Goal: Information Seeking & Learning: Compare options

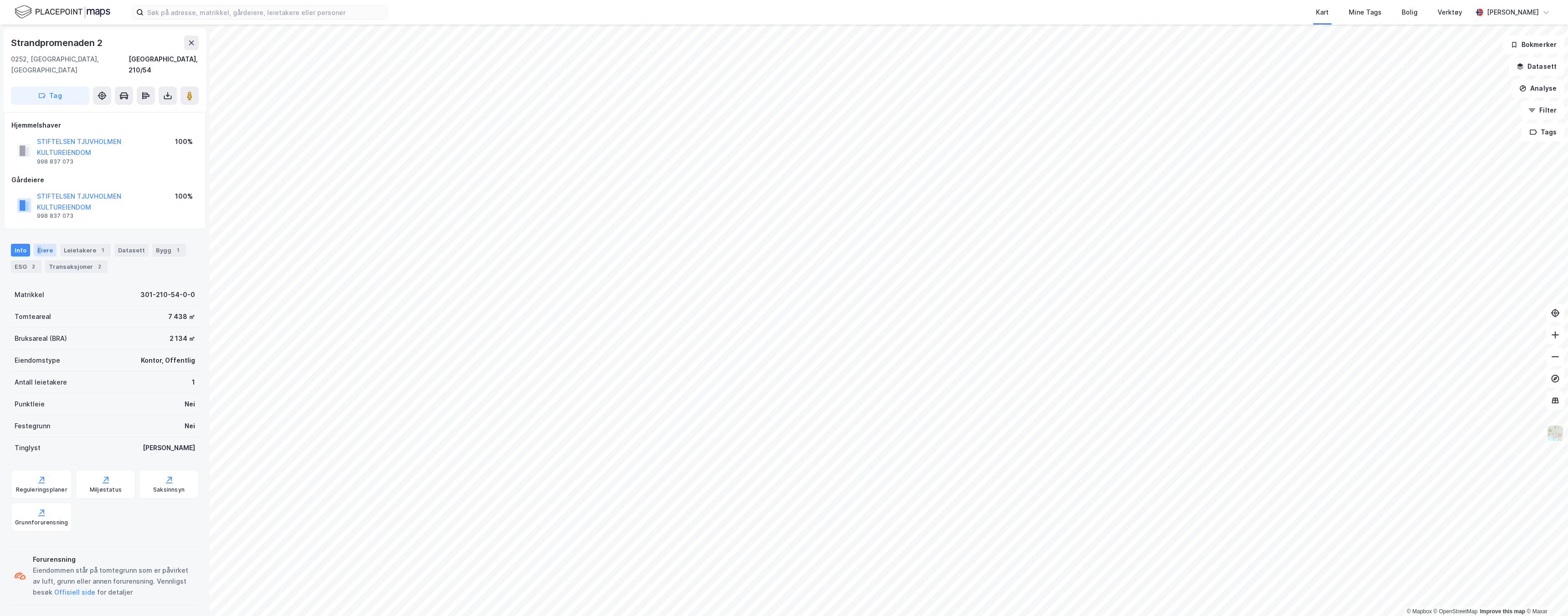
click at [39, 244] on div "Eiere" at bounding box center [45, 250] width 23 height 13
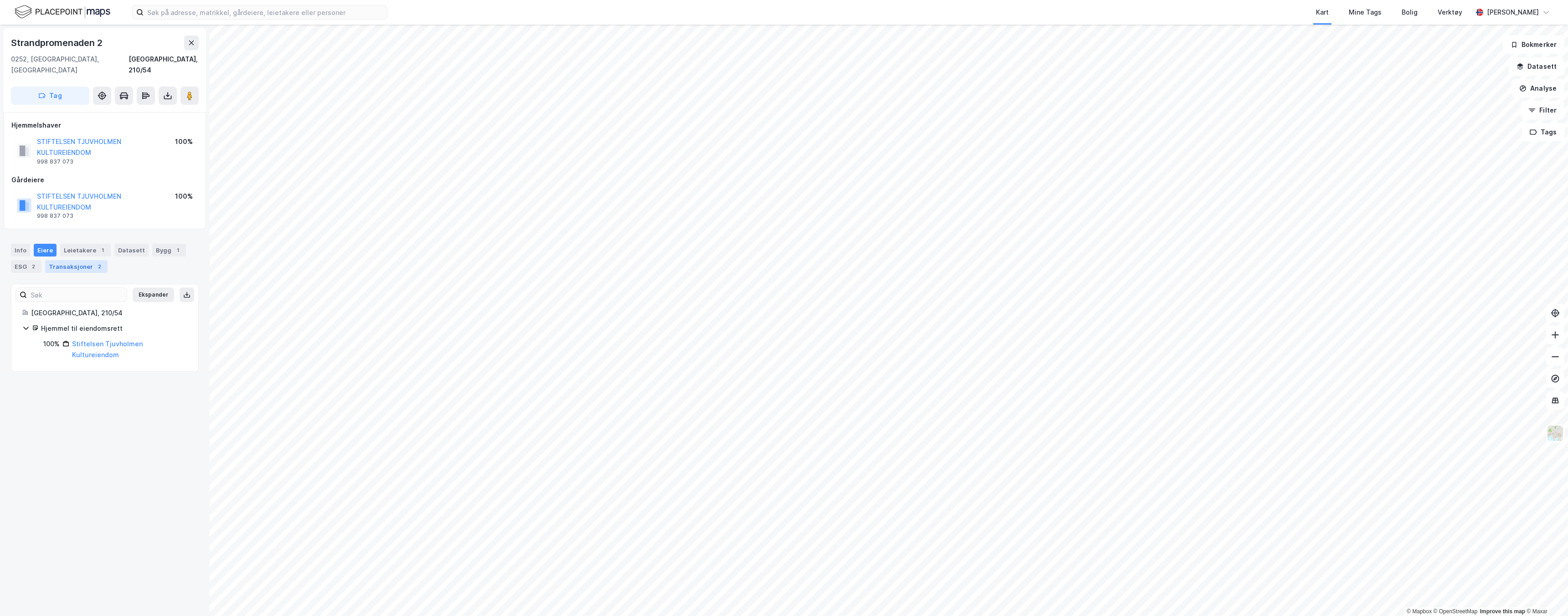
click at [71, 260] on div "Transaksjoner 2" at bounding box center [76, 267] width 63 height 13
click at [84, 244] on div "Leietakere 1" at bounding box center [85, 250] width 50 height 13
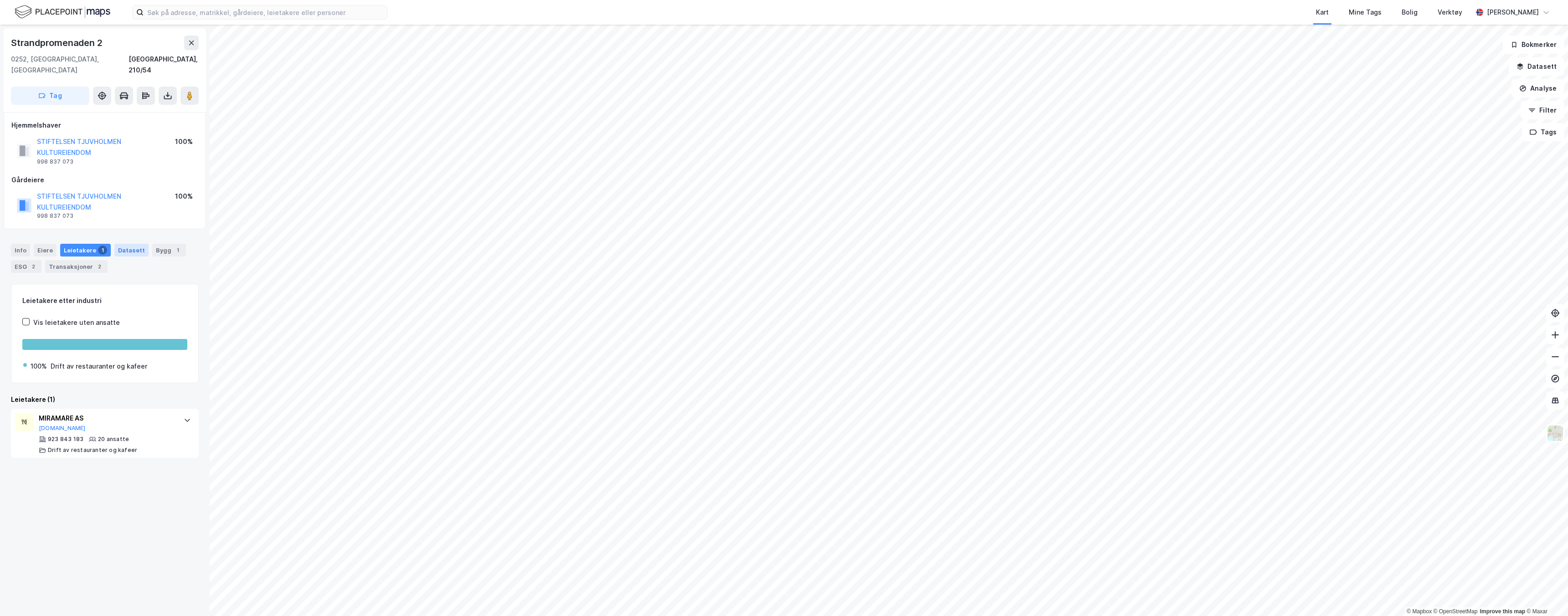
click at [129, 244] on div "Datasett" at bounding box center [131, 250] width 34 height 13
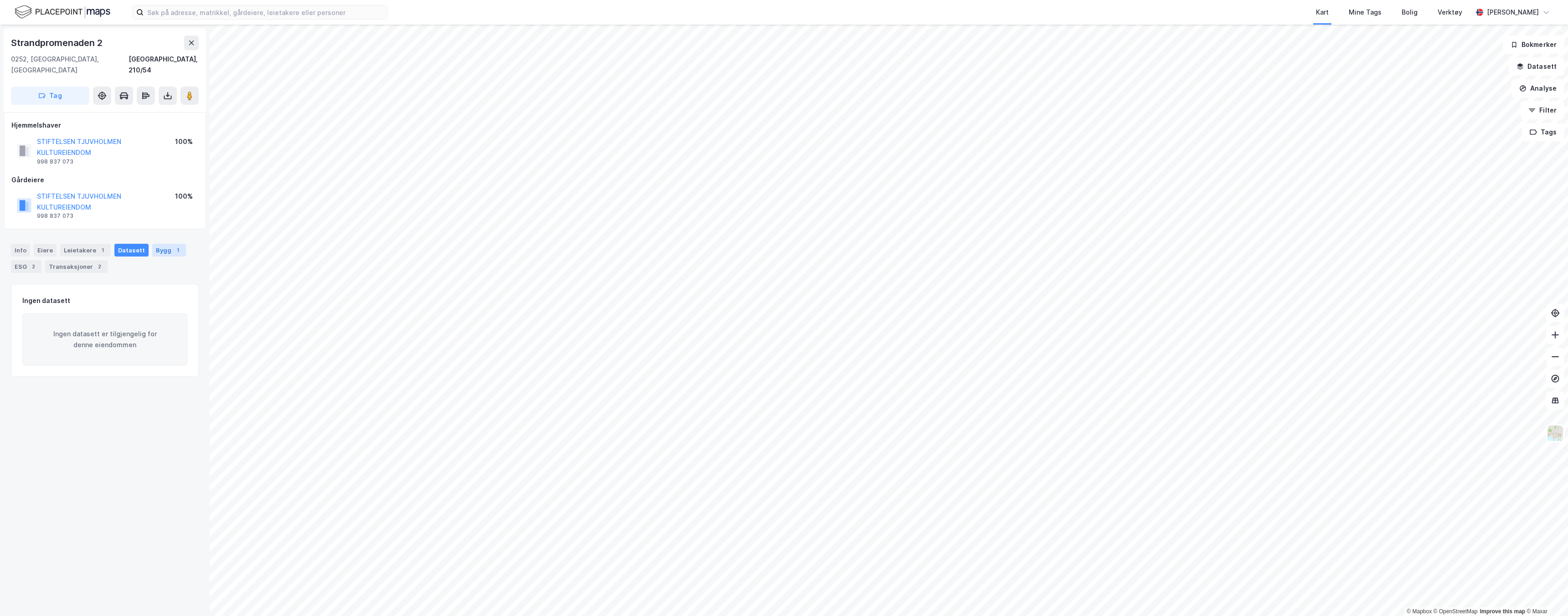
click at [173, 246] on div "1" at bounding box center [178, 250] width 9 height 9
click at [29, 262] on div "2" at bounding box center [33, 267] width 9 height 9
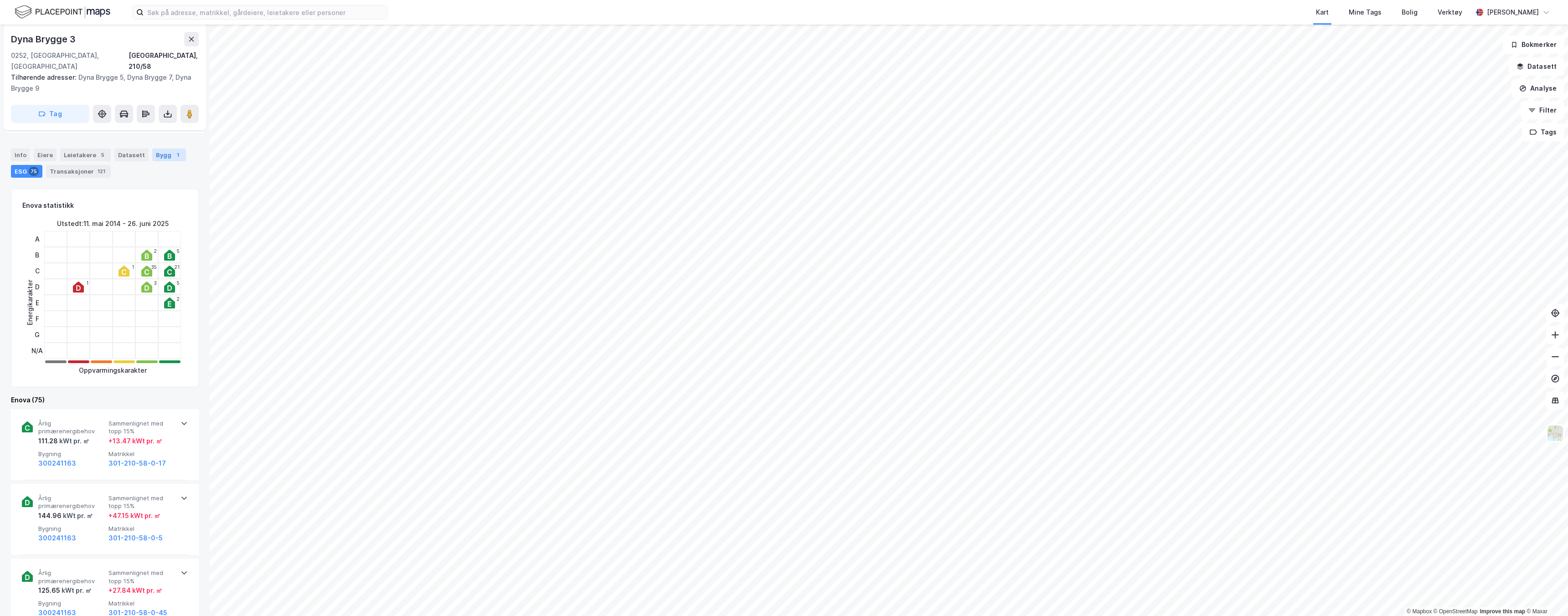
scroll to position [176, 0]
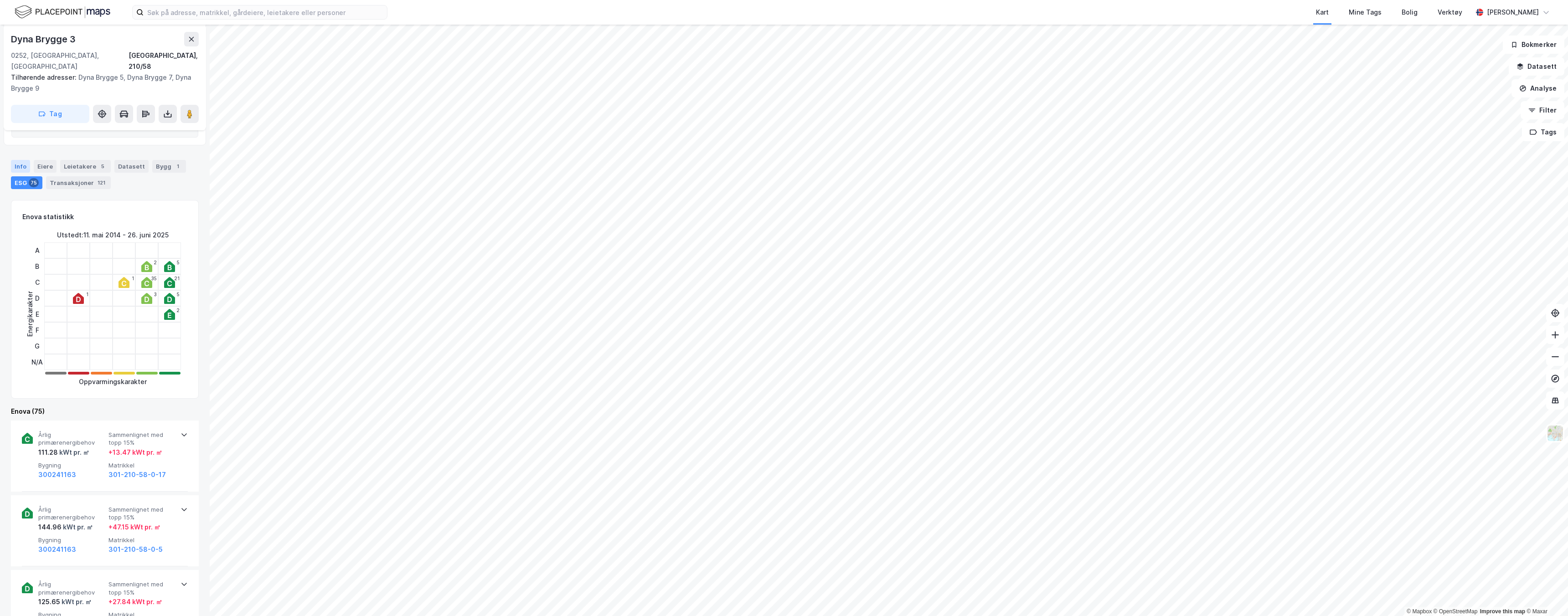
click at [24, 160] on div "Info" at bounding box center [20, 167] width 19 height 13
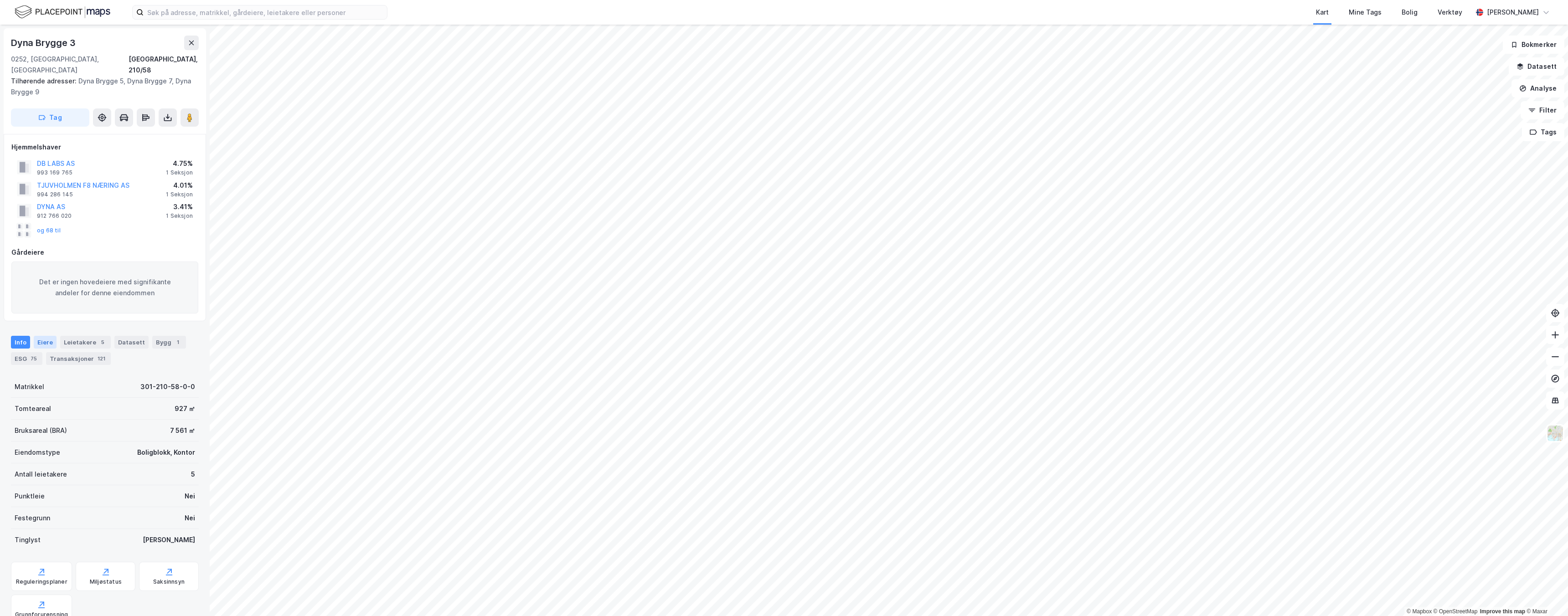
click at [39, 336] on div "Eiere" at bounding box center [45, 342] width 23 height 13
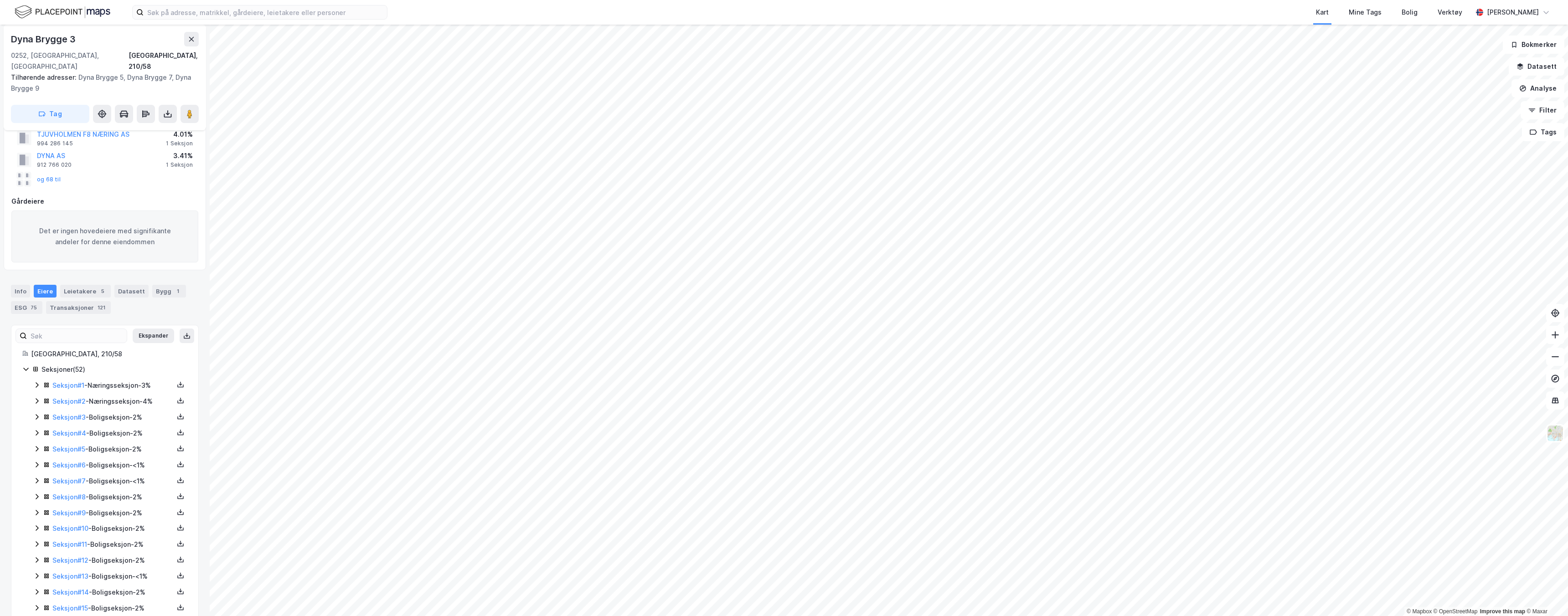
scroll to position [93, 0]
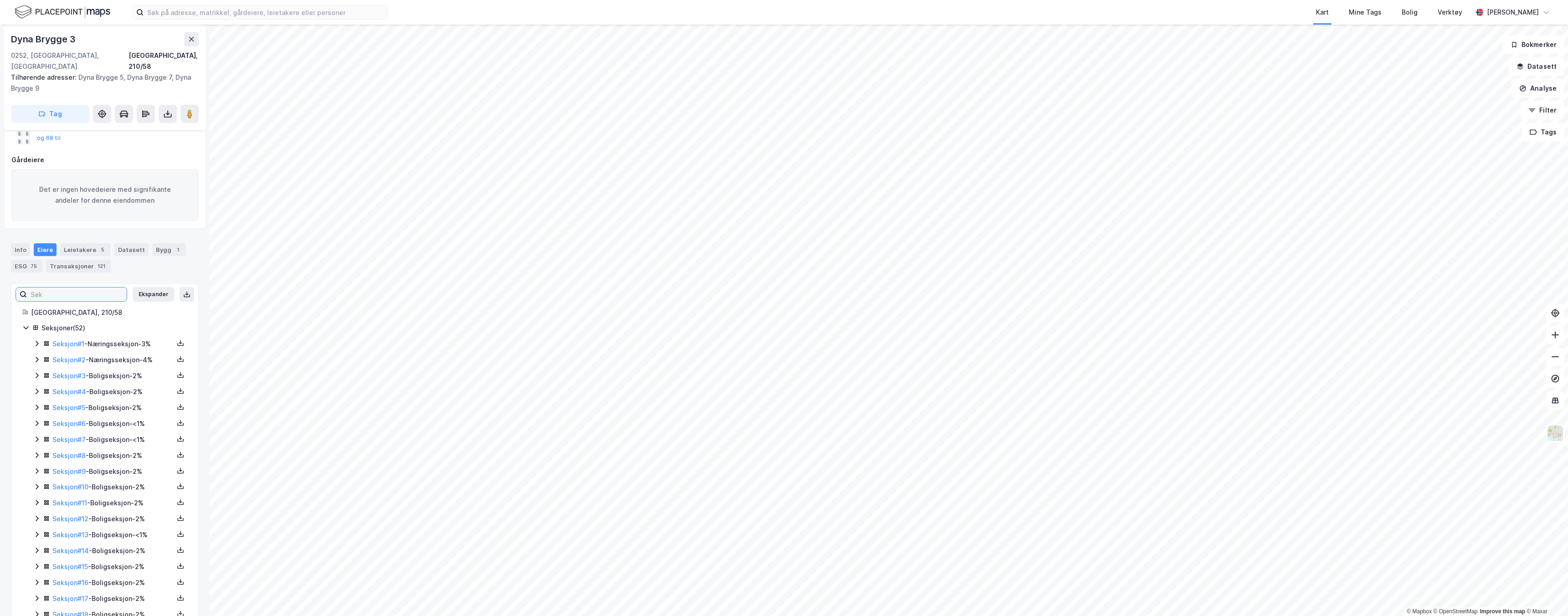
click at [89, 287] on input at bounding box center [76, 294] width 100 height 14
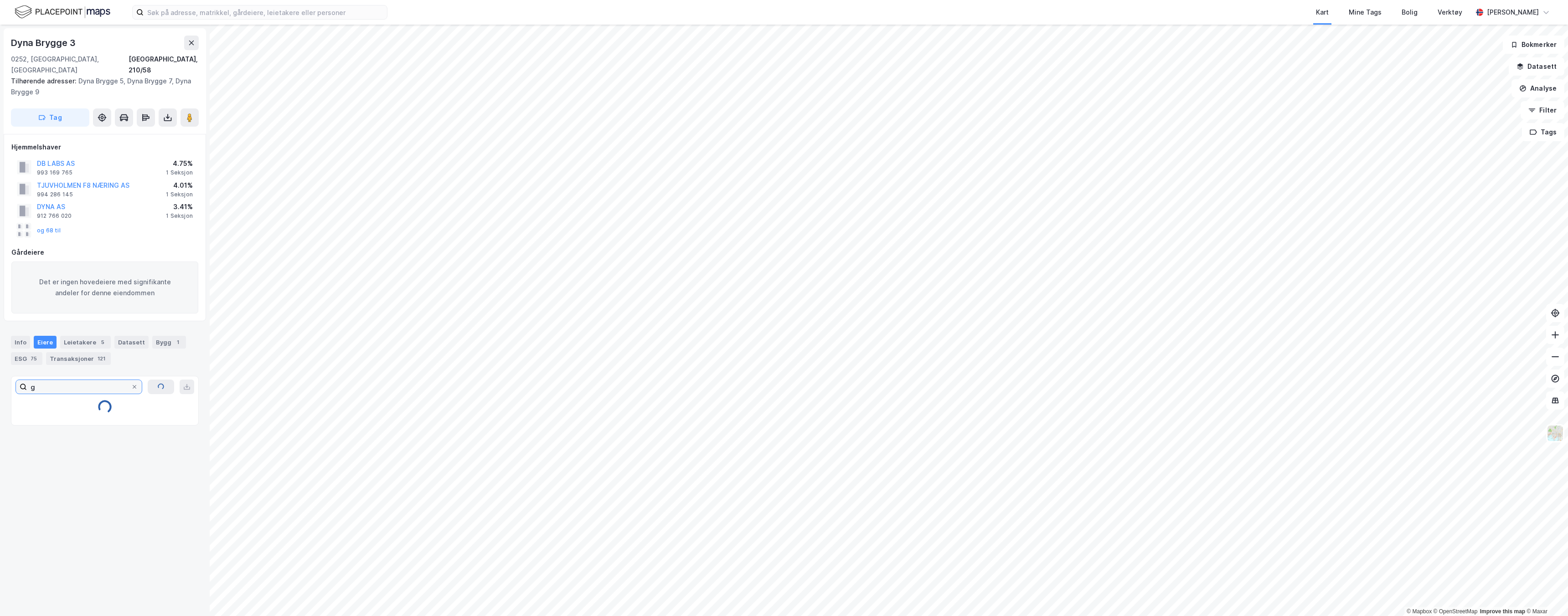
scroll to position [0, 0]
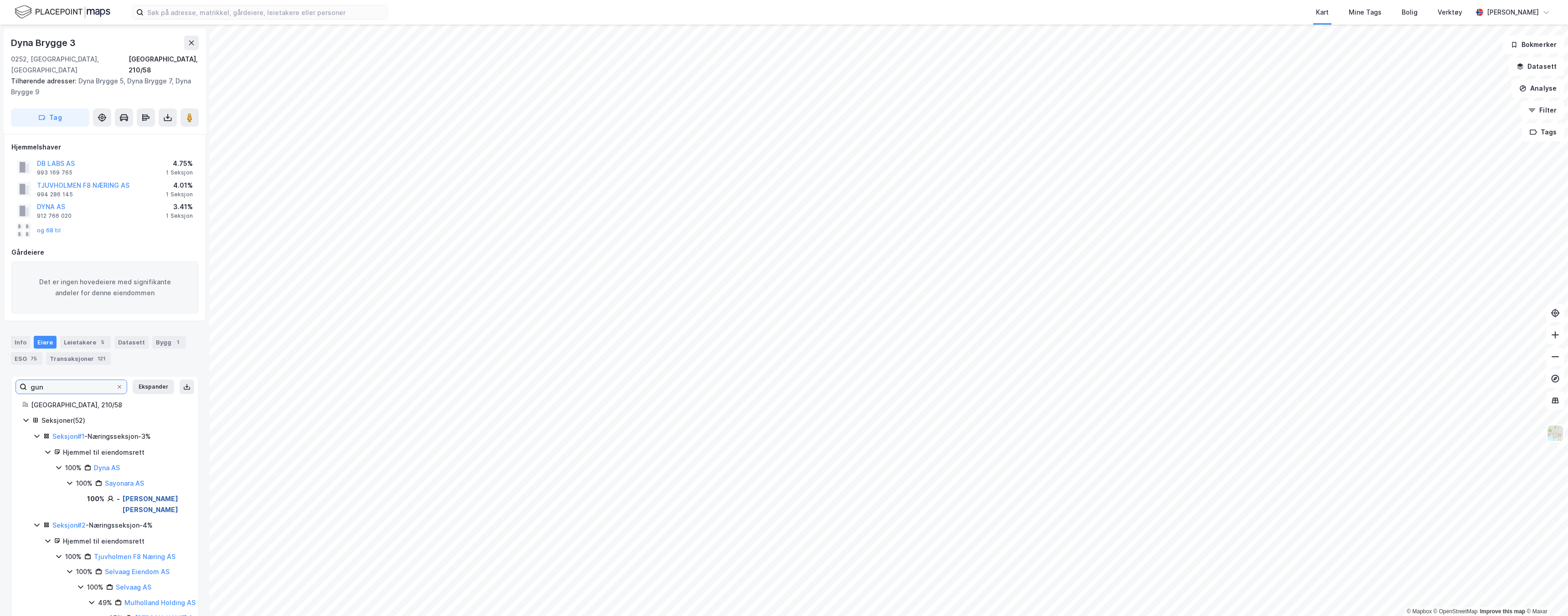
type input "gun"
click at [135, 495] on link "[PERSON_NAME] [PERSON_NAME]" at bounding box center [150, 504] width 56 height 19
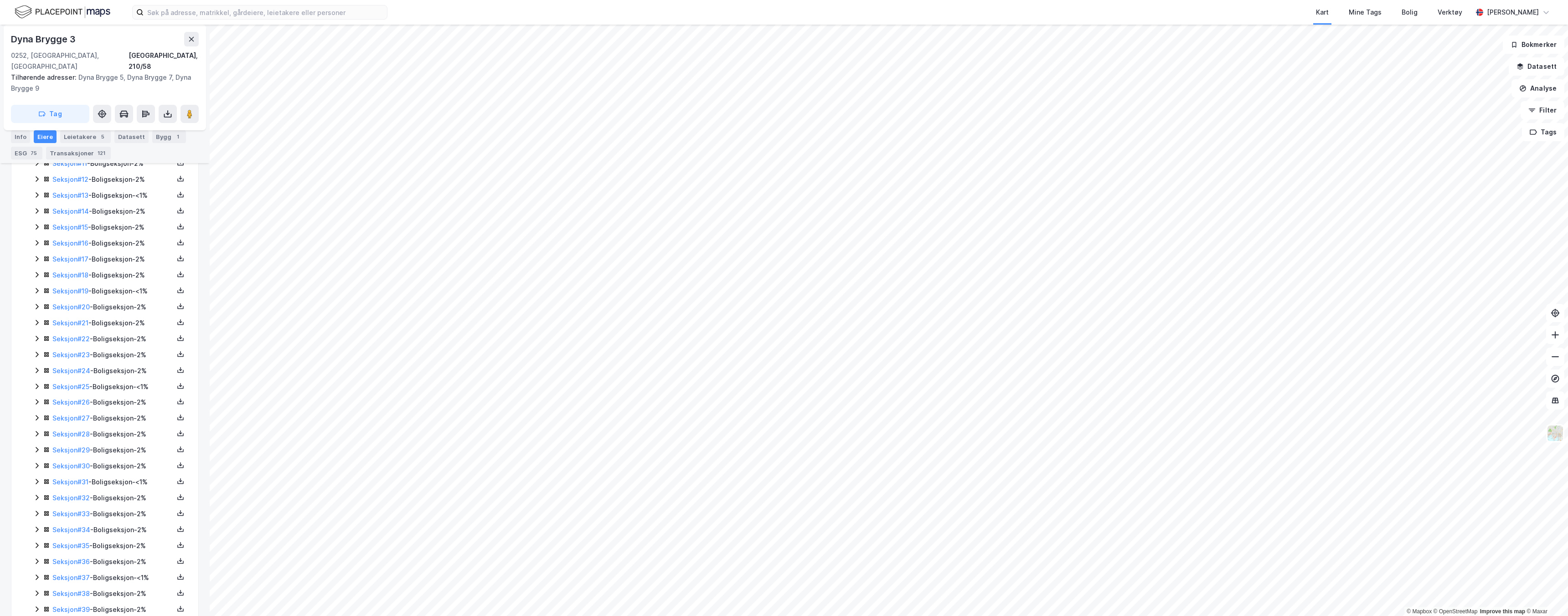
scroll to position [325, 0]
click at [39, 378] on icon at bounding box center [37, 381] width 7 height 7
click at [110, 393] on div "Hjemmel til eiendomsrett" at bounding box center [125, 398] width 124 height 11
click at [57, 378] on link "Seksjon # 18" at bounding box center [70, 382] width 36 height 8
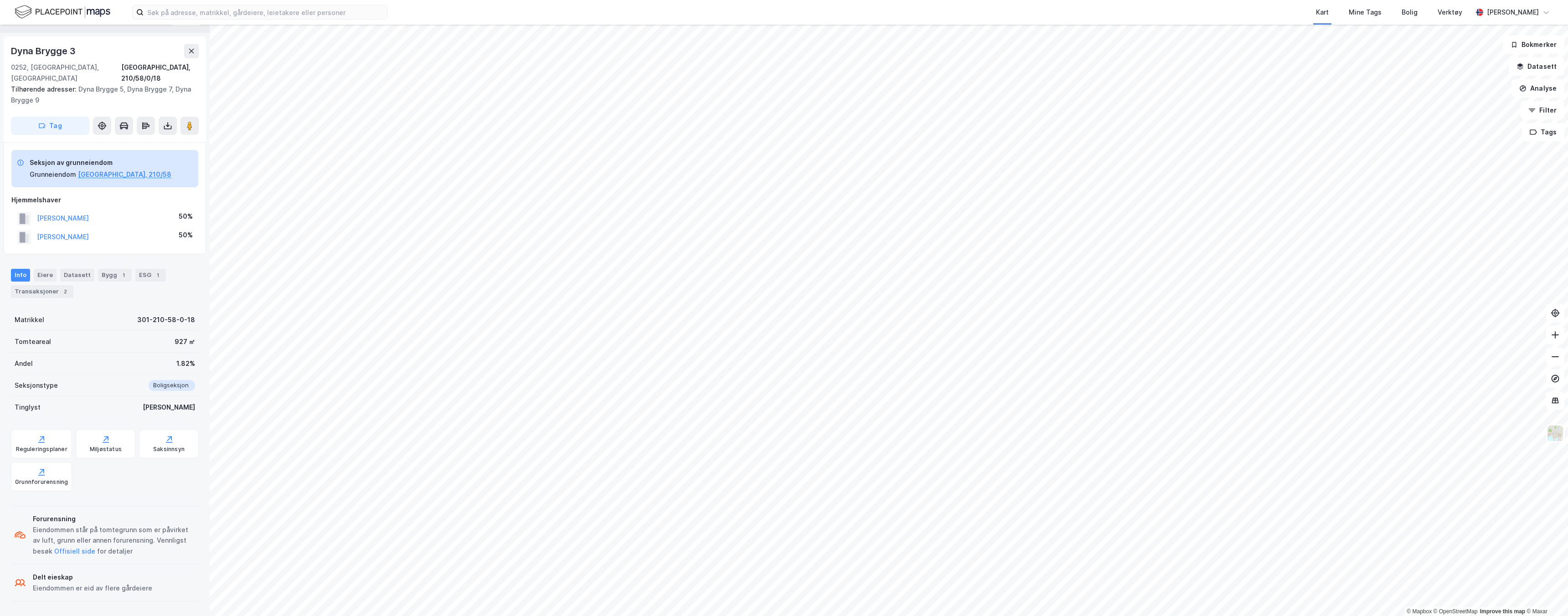
scroll to position [10, 0]
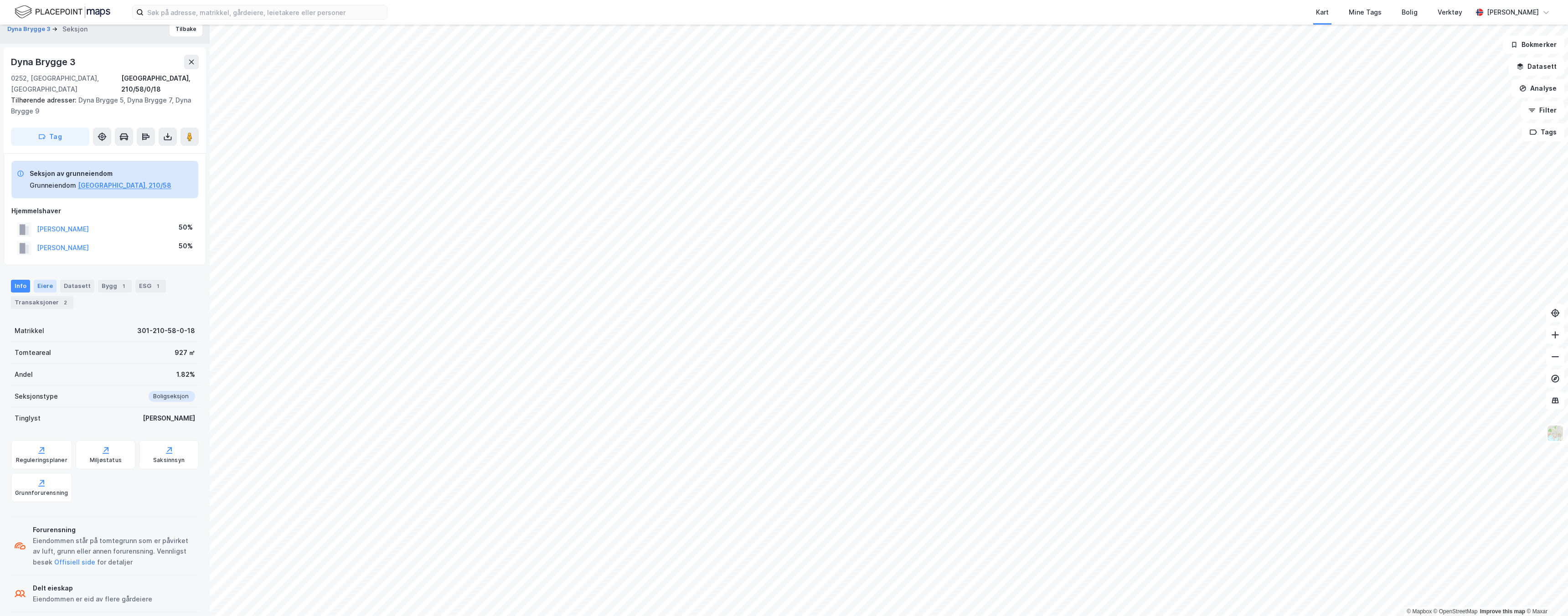
click at [49, 281] on div "Eiere" at bounding box center [45, 286] width 23 height 13
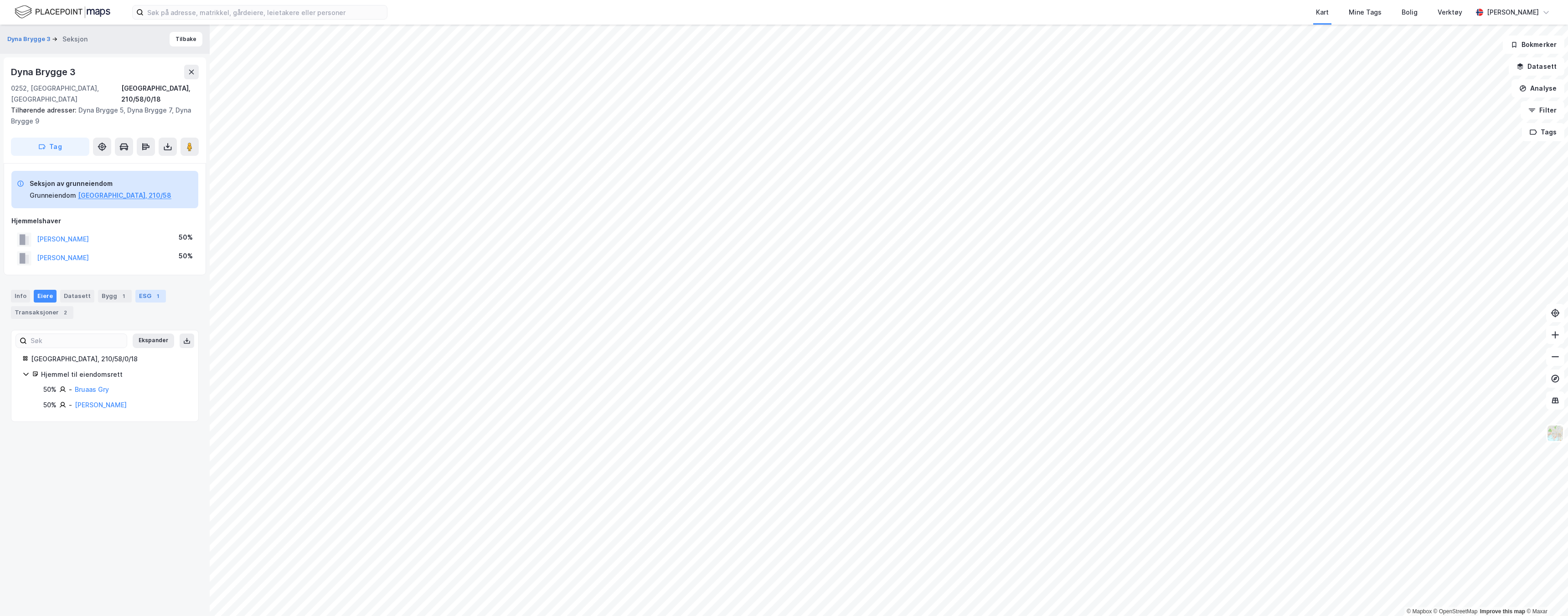
click at [142, 290] on div "ESG 1" at bounding box center [150, 297] width 31 height 13
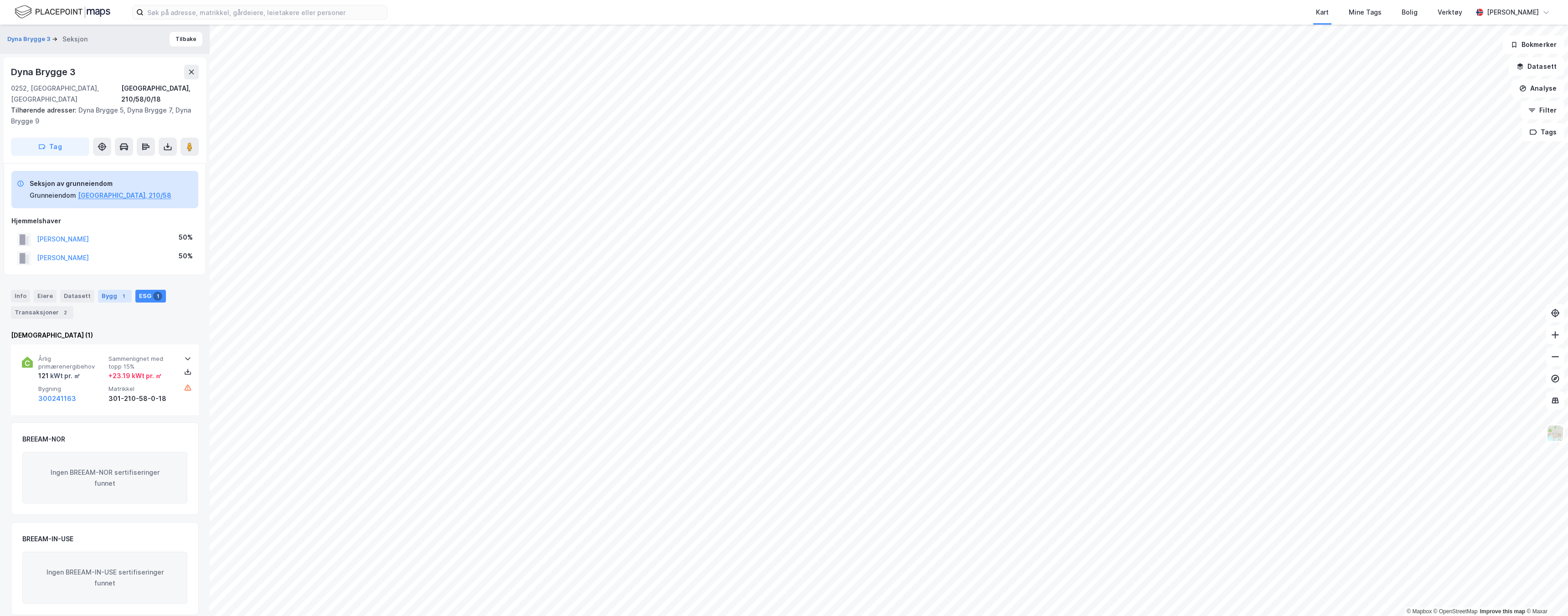
click at [109, 290] on div "Bygg 1" at bounding box center [115, 297] width 34 height 13
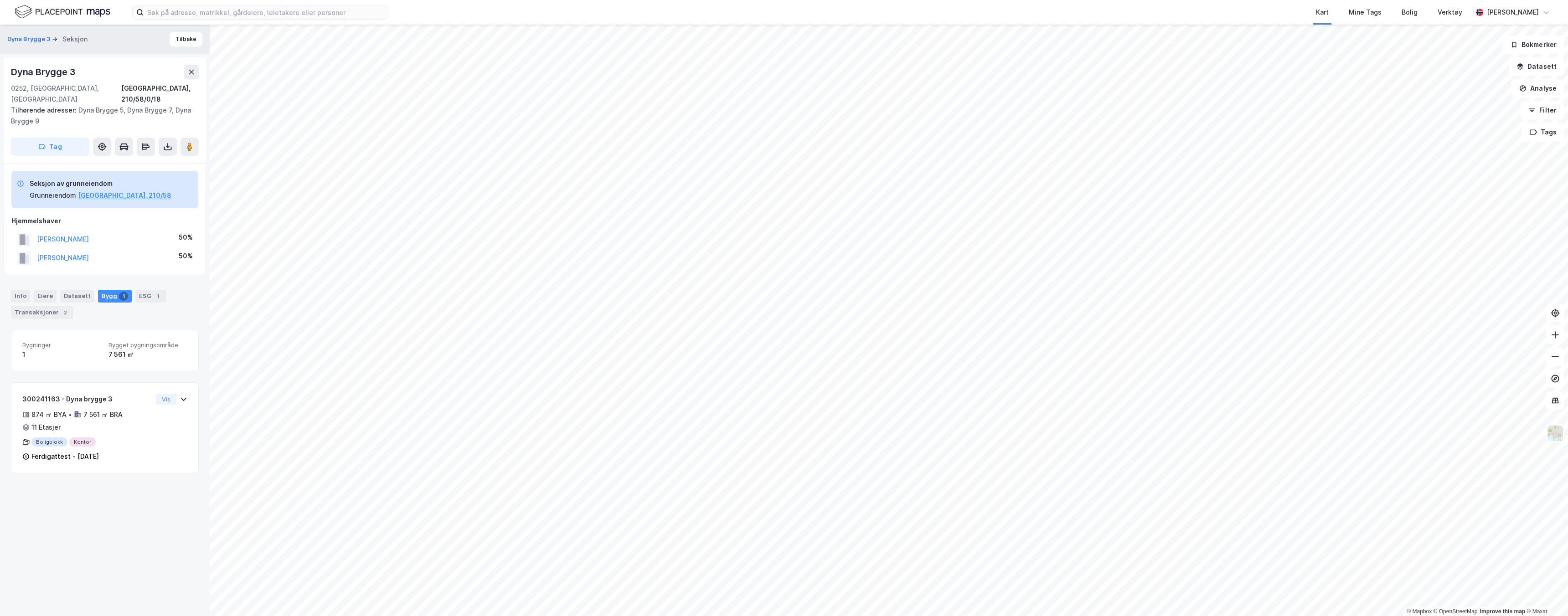
click at [57, 290] on div "Info Eiere Datasett Bygg 1 ESG 1 Transaksjoner 2" at bounding box center [105, 304] width 188 height 29
click at [61, 290] on div "Datasett" at bounding box center [77, 297] width 34 height 13
click at [52, 290] on div "Eiere" at bounding box center [45, 297] width 23 height 13
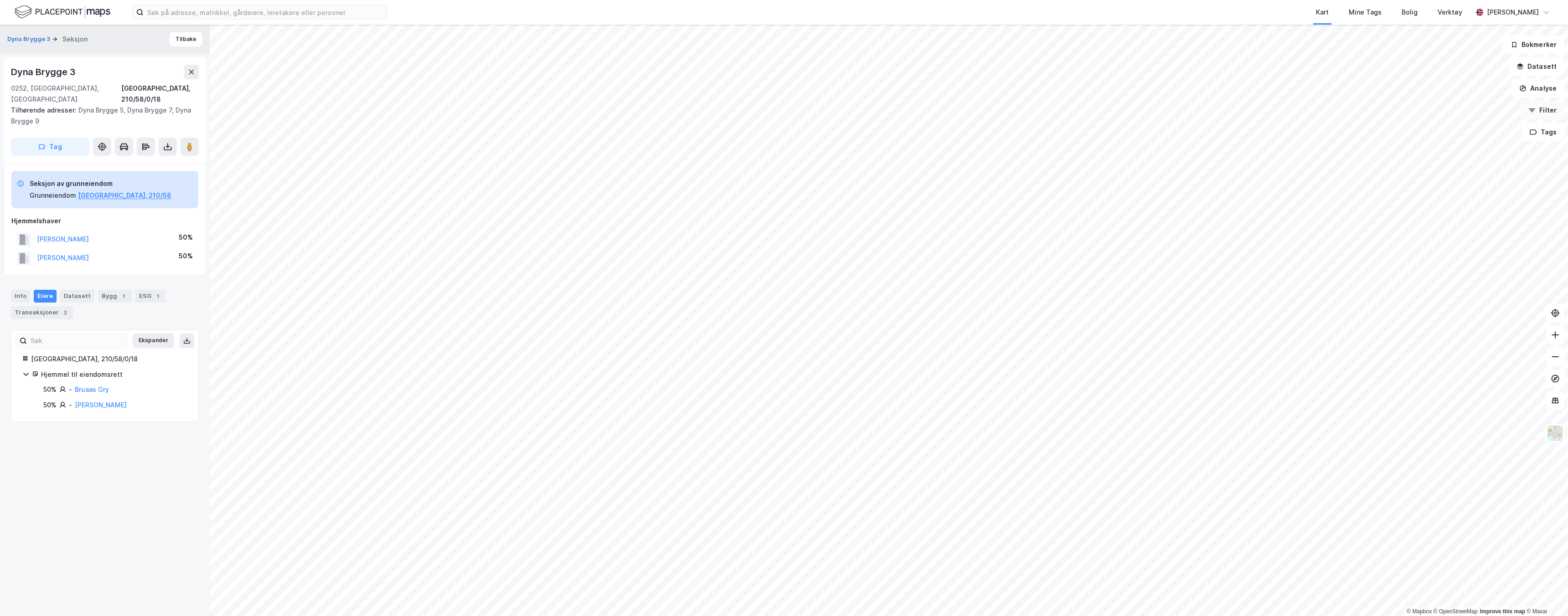
click at [1539, 113] on button "Filter" at bounding box center [1543, 110] width 44 height 18
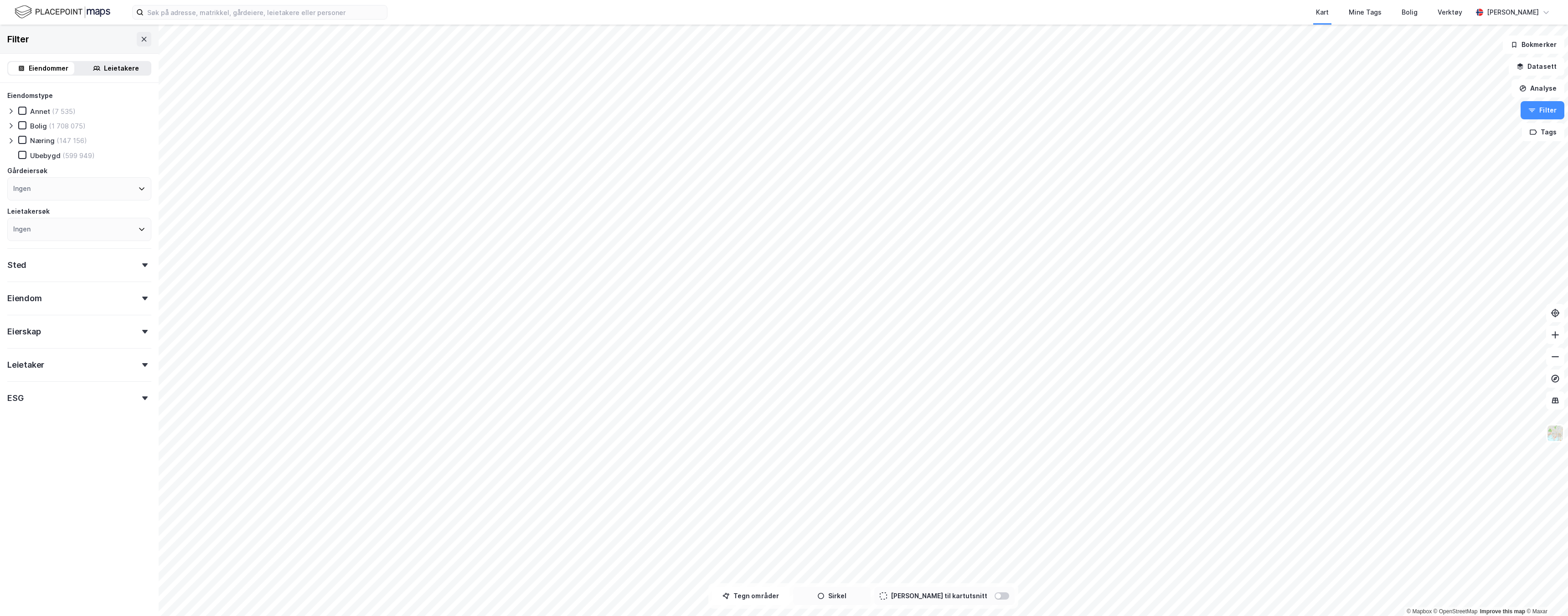
click at [830, 593] on button "Sirkel" at bounding box center [832, 596] width 78 height 18
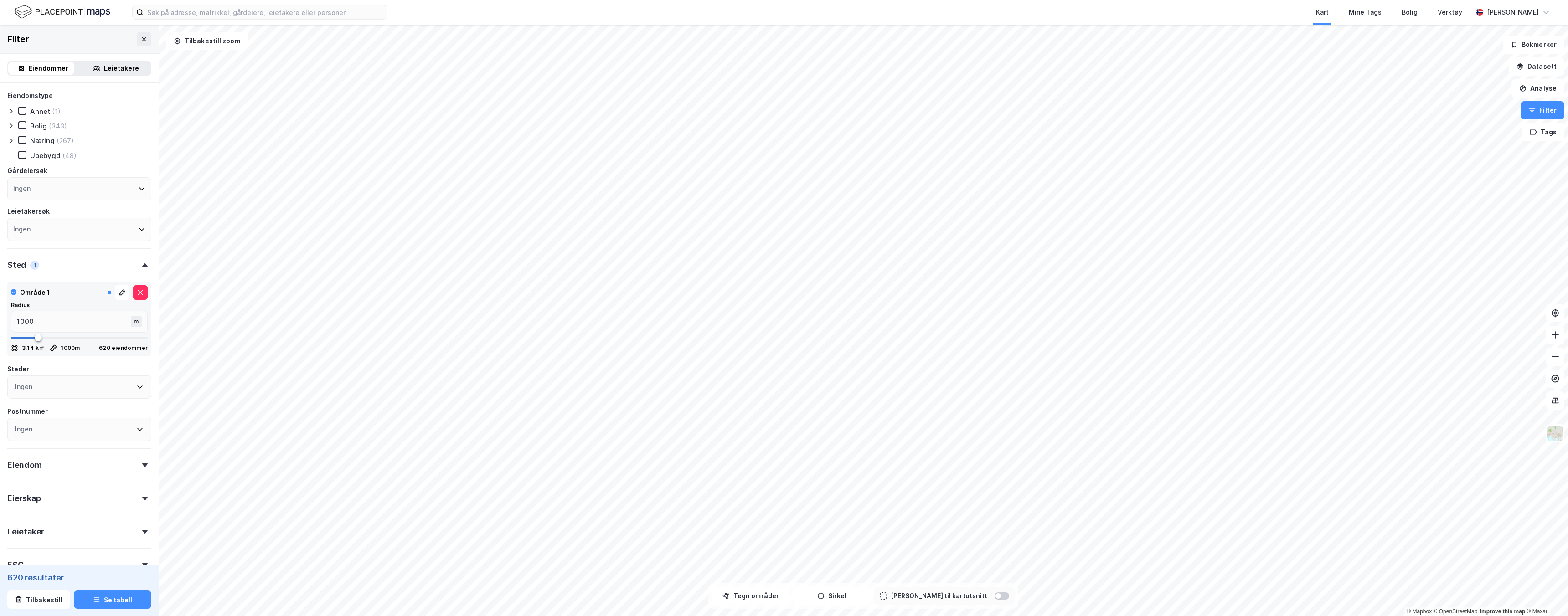
type input "913"
type input "878"
type input "843"
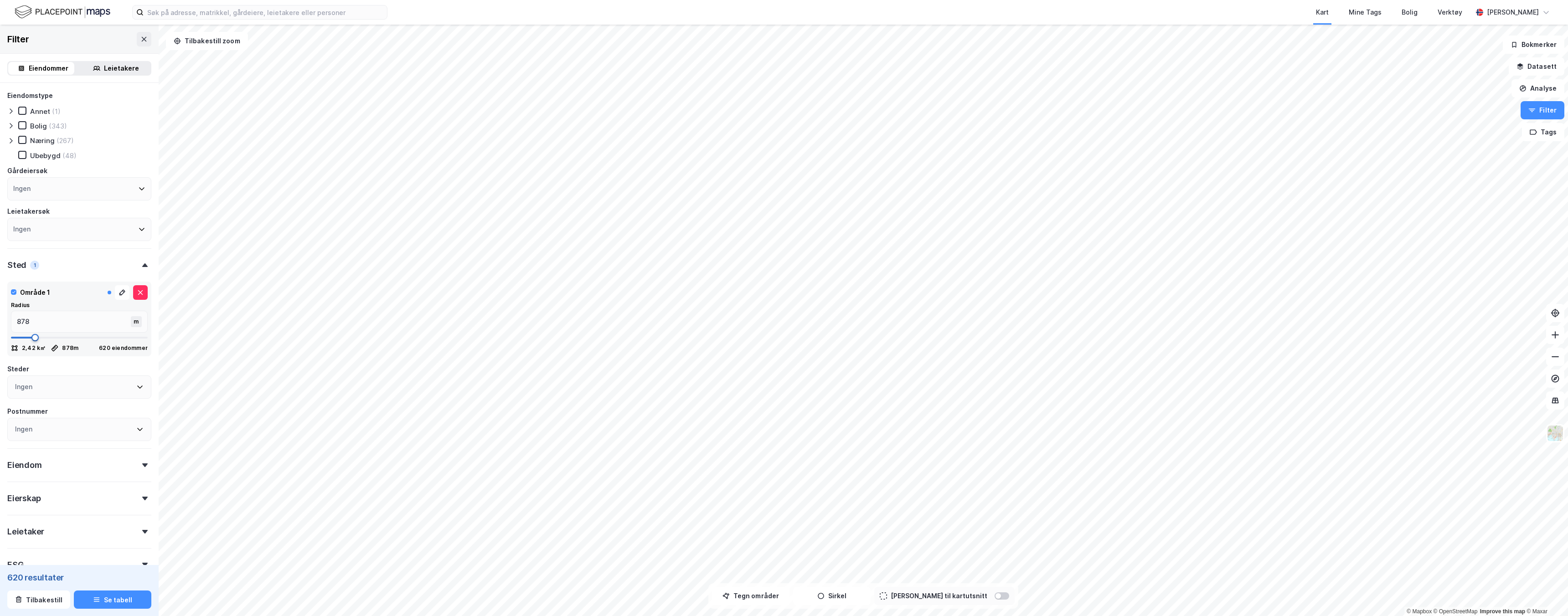
type input "843"
type input "790"
type input "685"
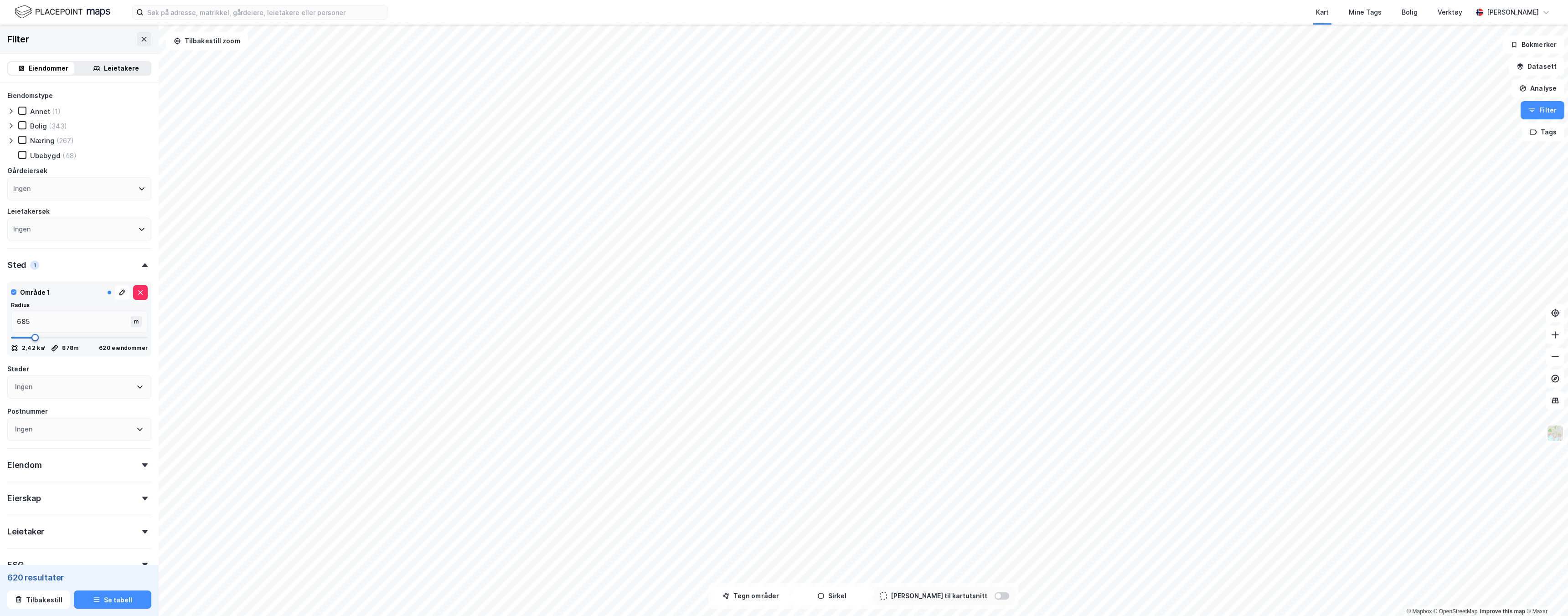
type input "545"
type input "457"
type input "369"
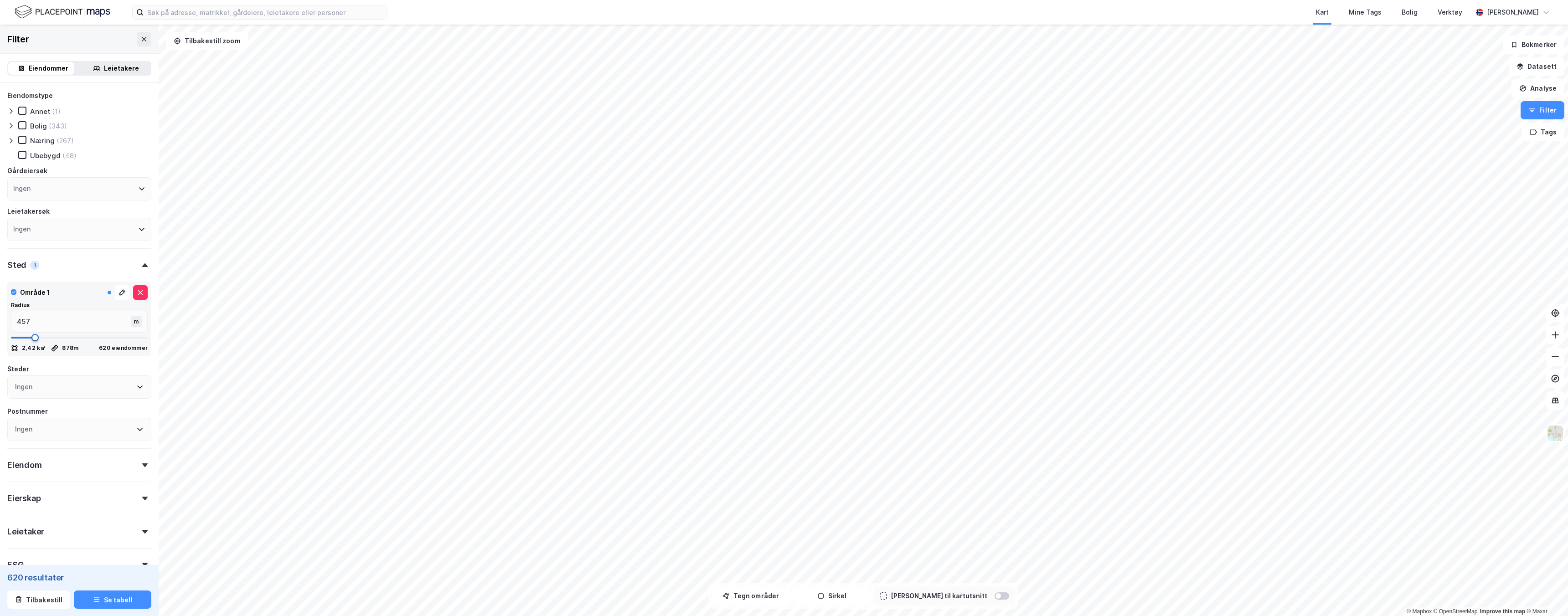
type input "369"
type input "352"
type input "334"
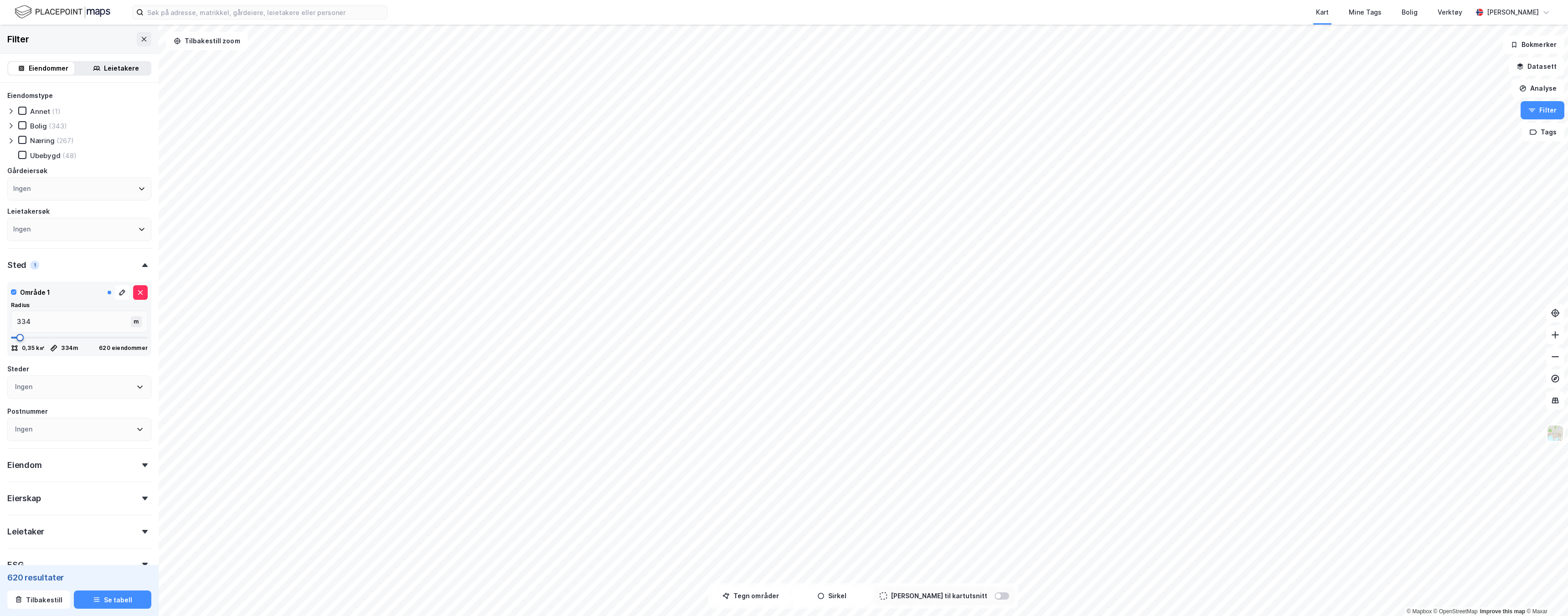
drag, startPoint x: 35, startPoint y: 338, endPoint x: 20, endPoint y: 341, distance: 15.3
click at [20, 341] on span at bounding box center [20, 337] width 7 height 7
click at [40, 139] on div "Næring" at bounding box center [42, 140] width 25 height 8
click at [48, 64] on div "Eiendommer" at bounding box center [48, 68] width 40 height 11
click at [76, 186] on div "Ingen" at bounding box center [79, 189] width 144 height 24
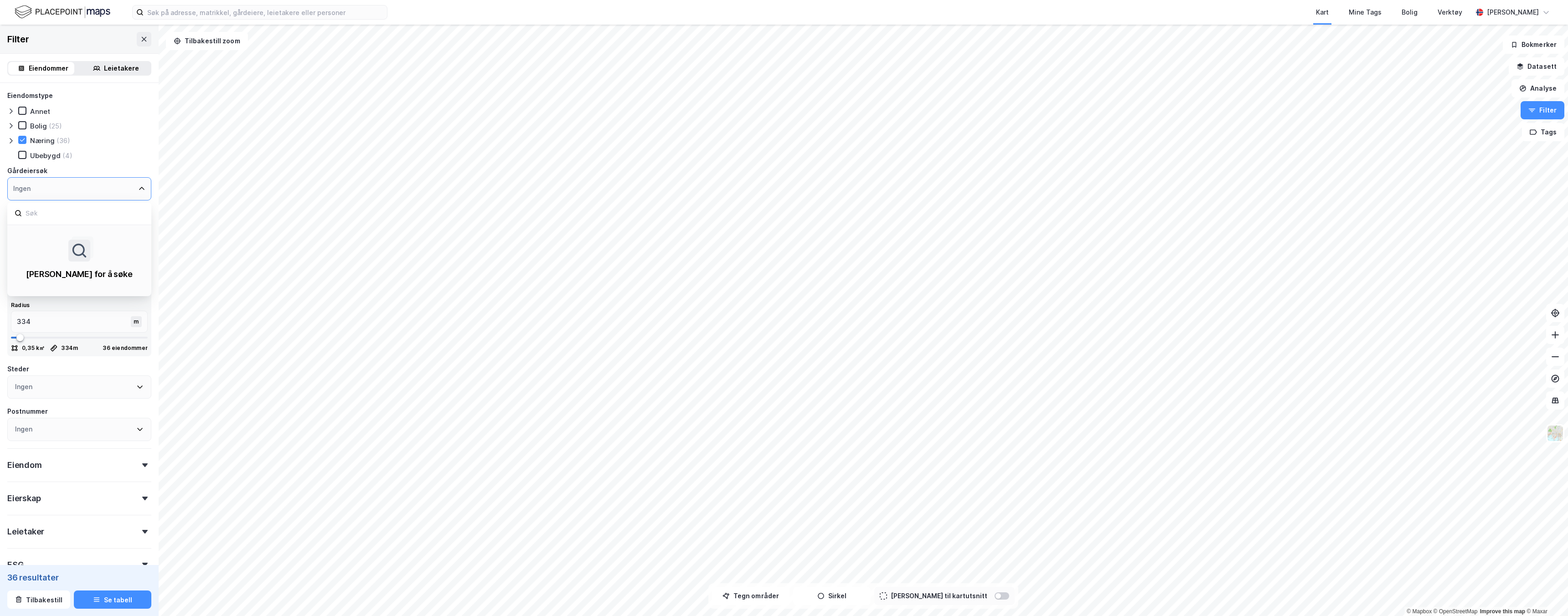
click at [76, 186] on div "Ingen" at bounding box center [79, 189] width 144 height 24
click at [105, 304] on div "Radius" at bounding box center [79, 305] width 137 height 7
click at [88, 379] on div "Ingen" at bounding box center [79, 387] width 144 height 24
click at [146, 372] on div "Eiendomstype [PERSON_NAME] (25) Næring (36) [GEOGRAPHIC_DATA] (4) Gårdeiersøk I…" at bounding box center [79, 355] width 159 height 543
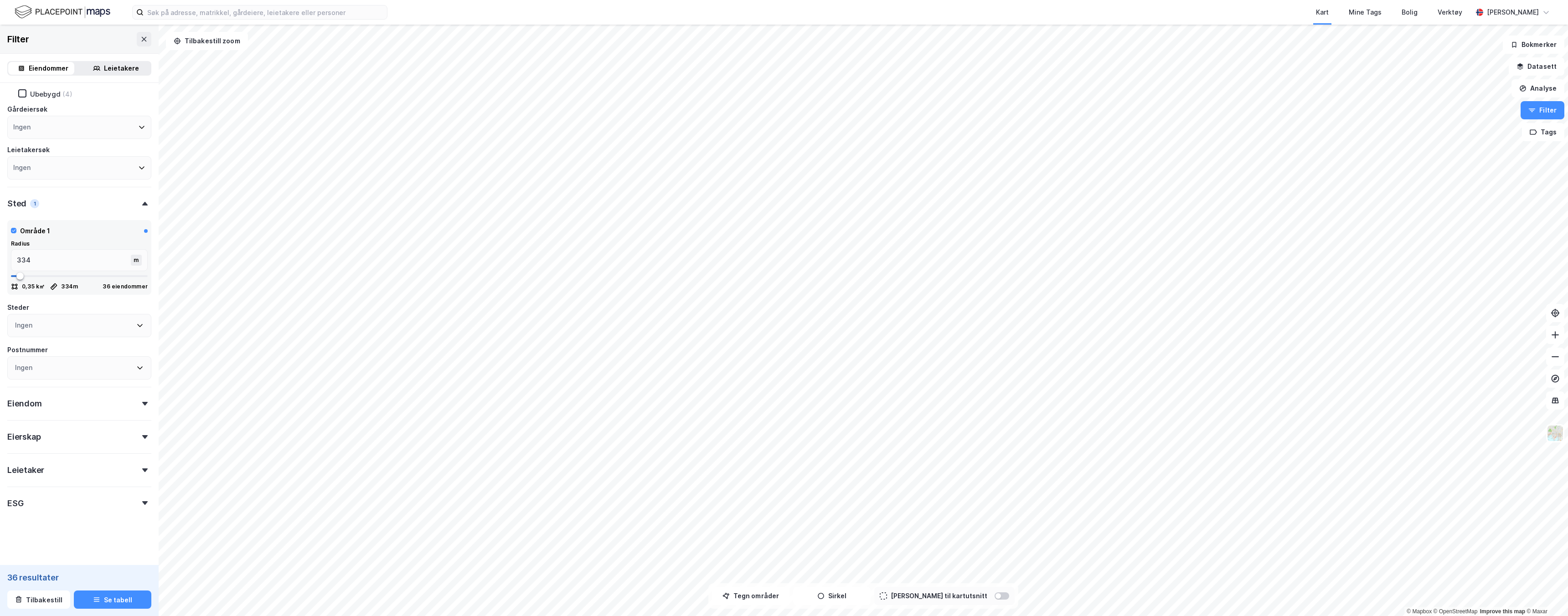
click at [108, 397] on div "Eiendom" at bounding box center [79, 400] width 144 height 26
click at [30, 314] on input "number" at bounding box center [42, 314] width 69 height 14
click at [33, 281] on input "number" at bounding box center [42, 279] width 69 height 14
click at [34, 246] on input "number" at bounding box center [42, 244] width 69 height 14
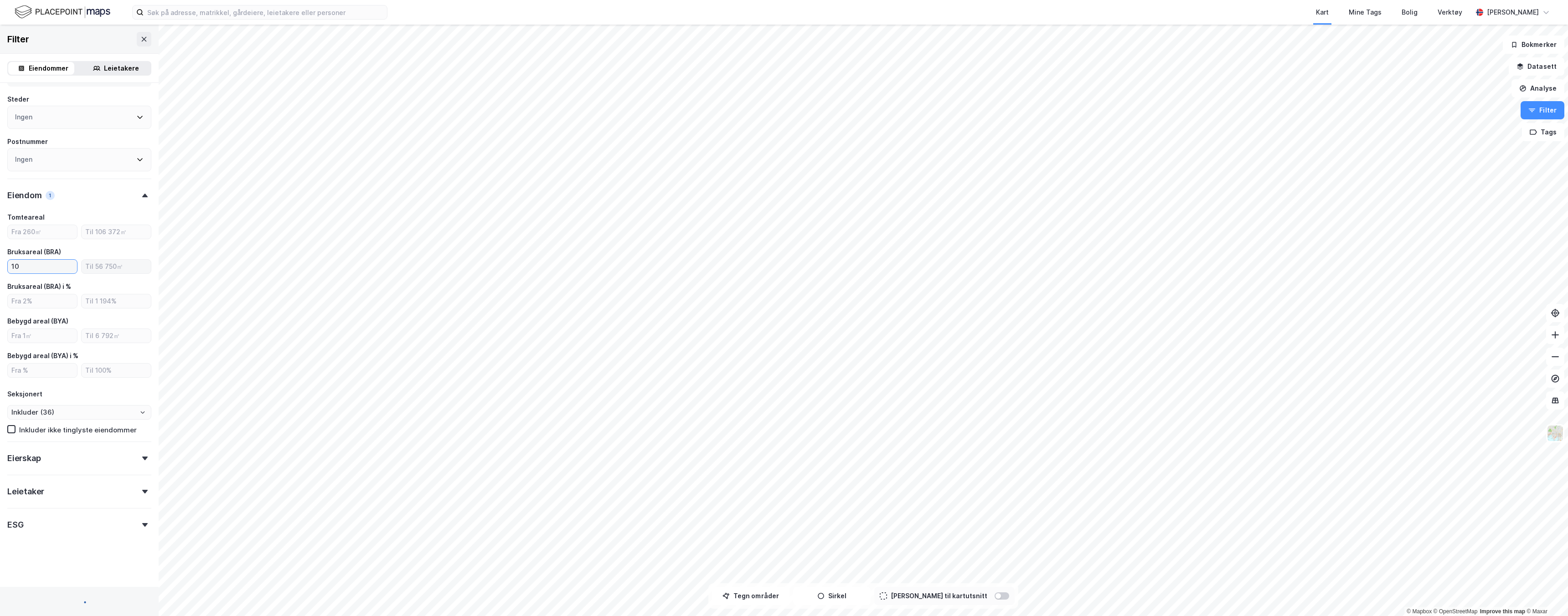
type input "100"
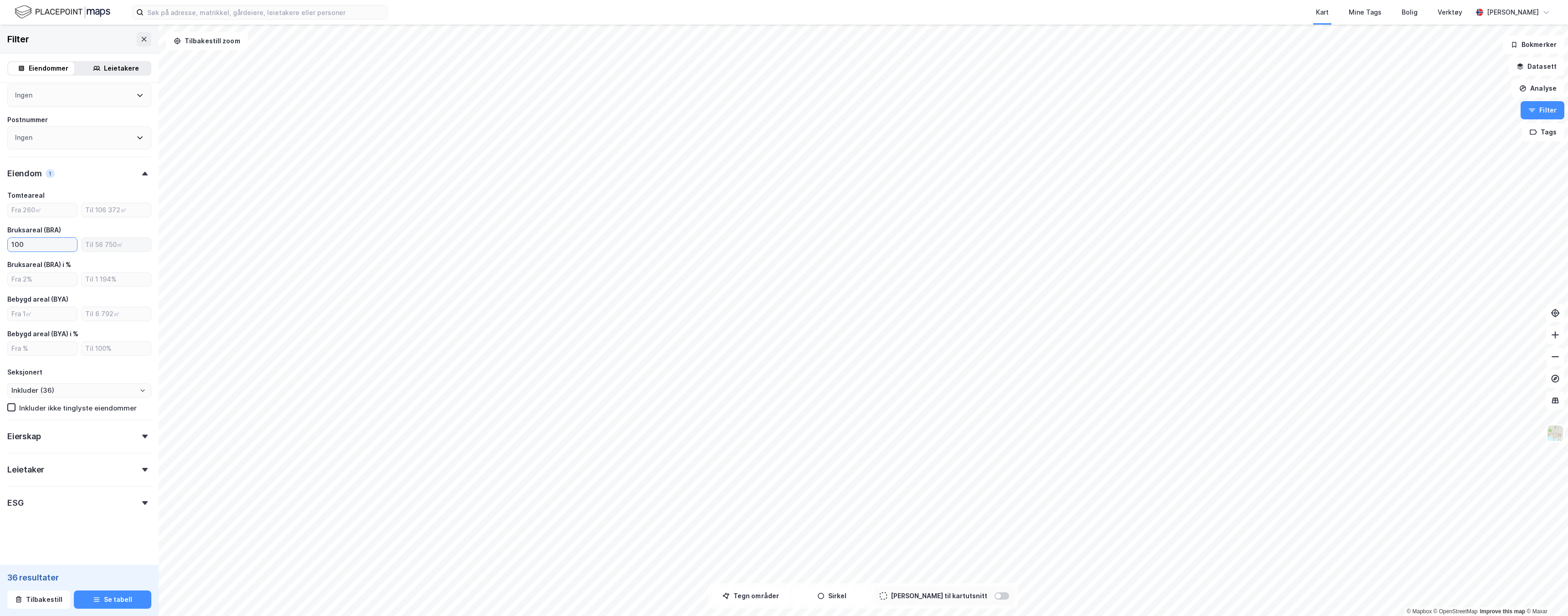
scroll to position [292, 0]
type input "Inkluder (35)"
type input "100"
click at [73, 430] on div "Eierskap" at bounding box center [79, 433] width 144 height 26
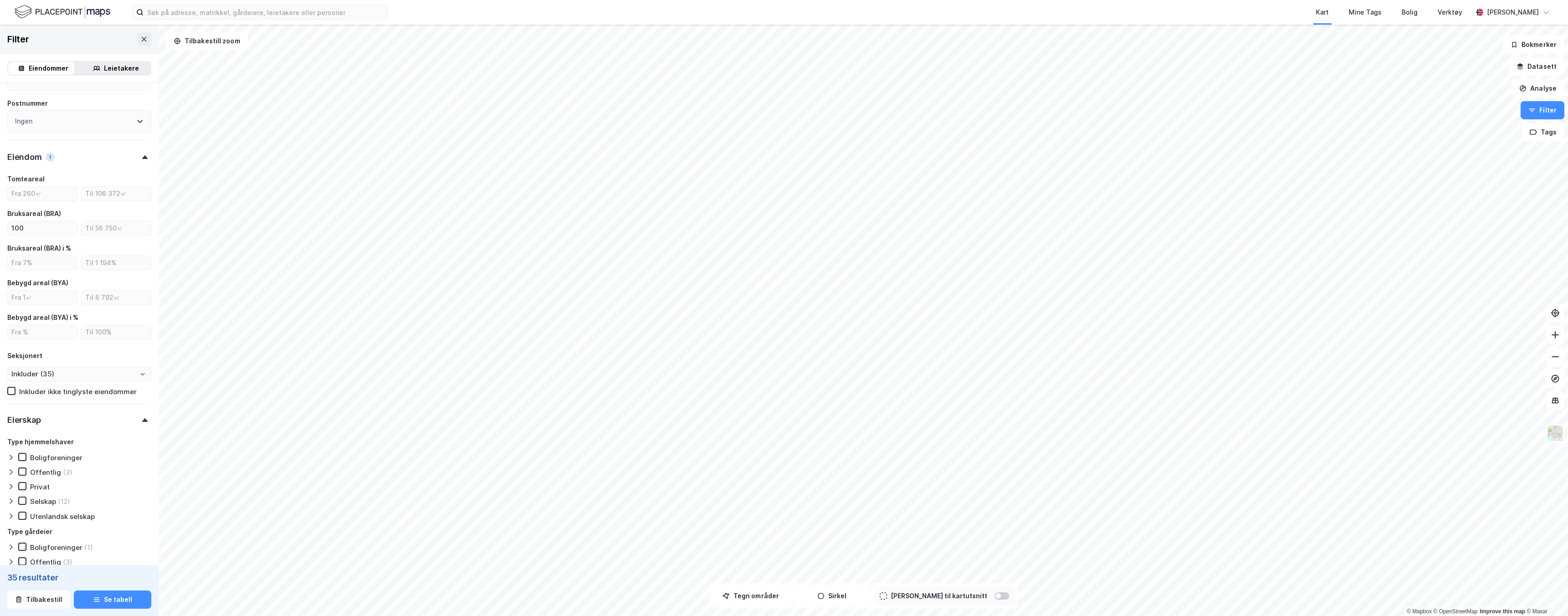
scroll to position [310, 0]
click at [65, 496] on div "(12)" at bounding box center [64, 499] width 12 height 8
type input "Inkluder (12)"
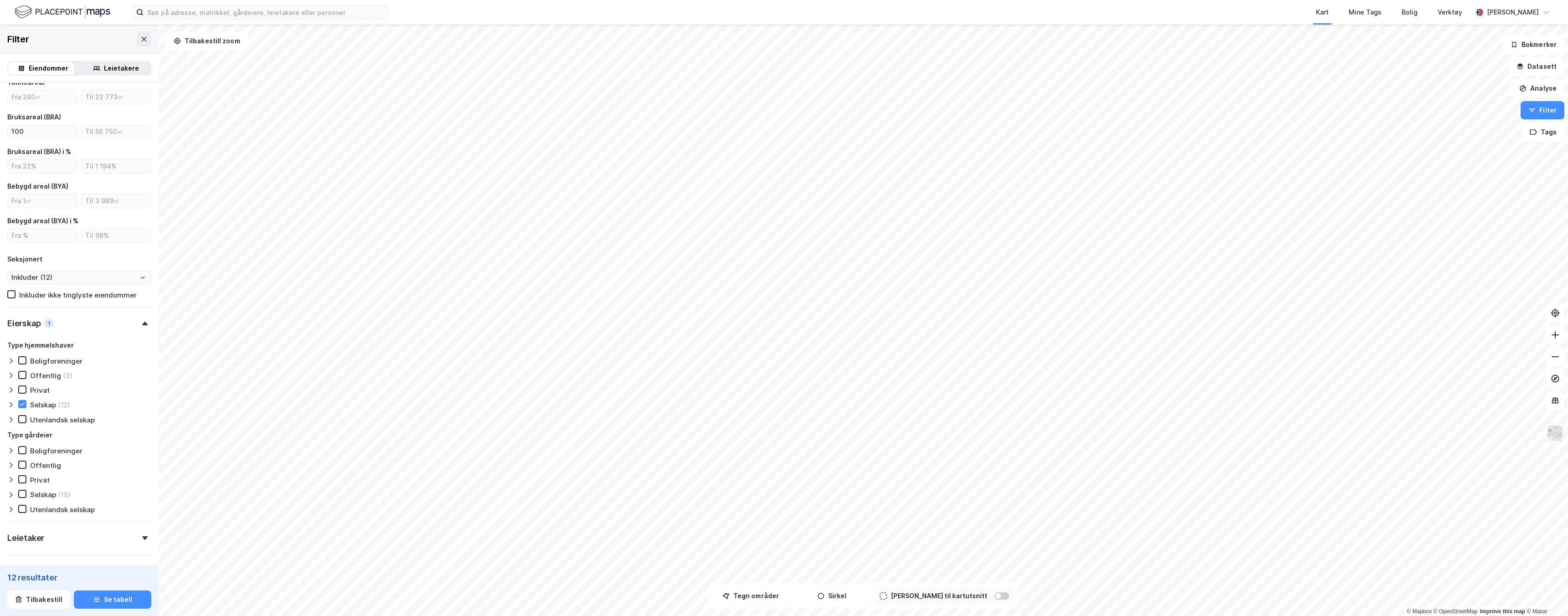
scroll to position [406, 0]
click at [59, 494] on div "(15)" at bounding box center [65, 493] width 13 height 8
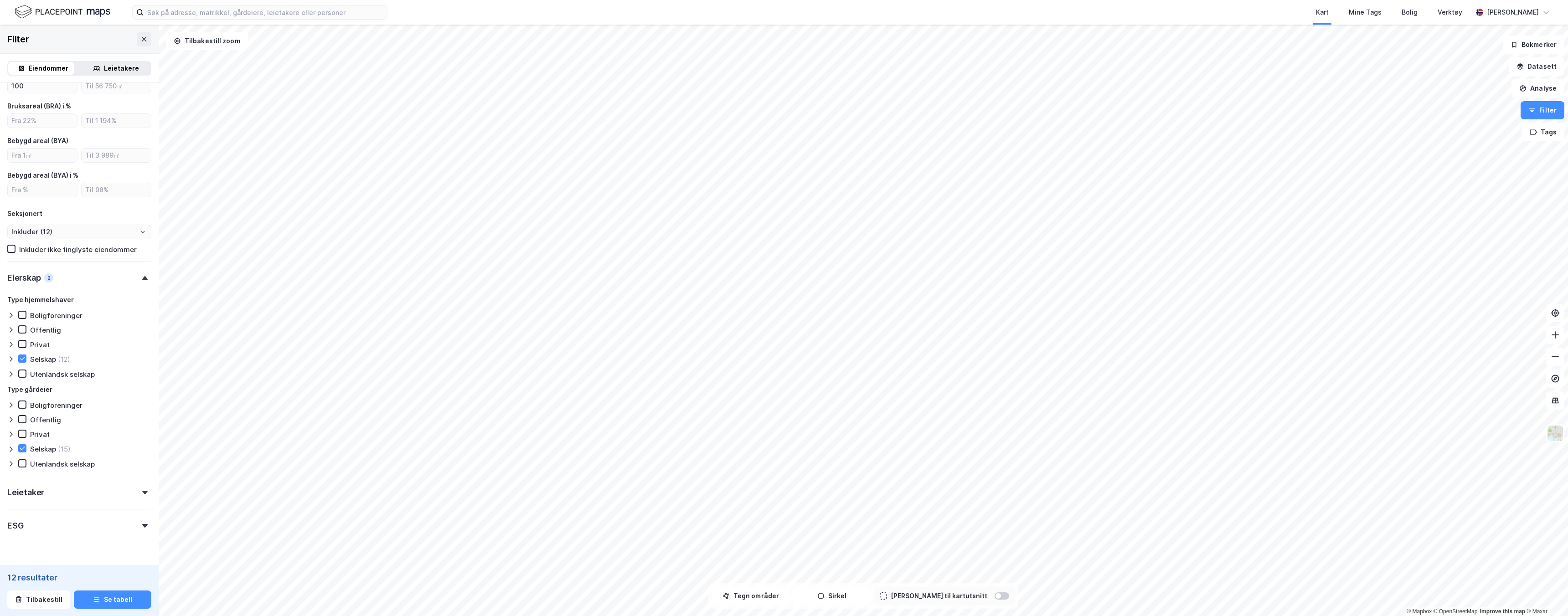
scroll to position [473, 0]
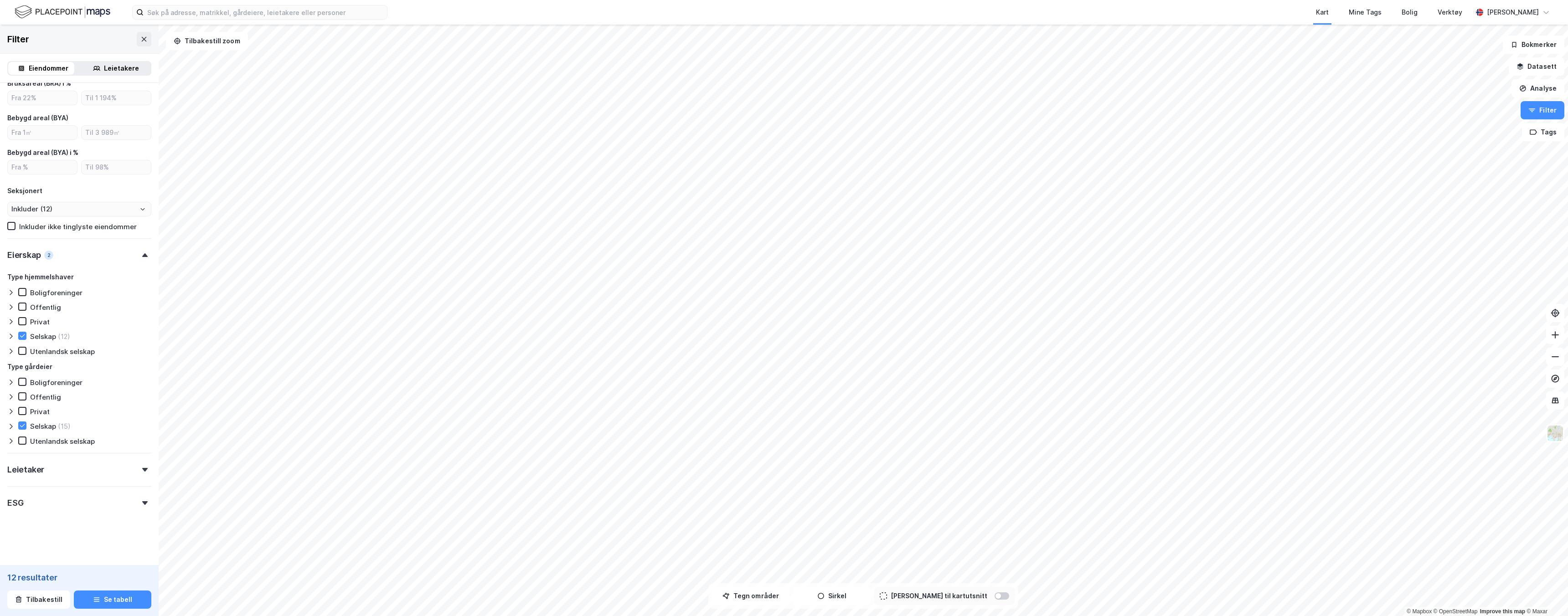
click at [118, 478] on div "Leietaker" at bounding box center [79, 466] width 144 height 26
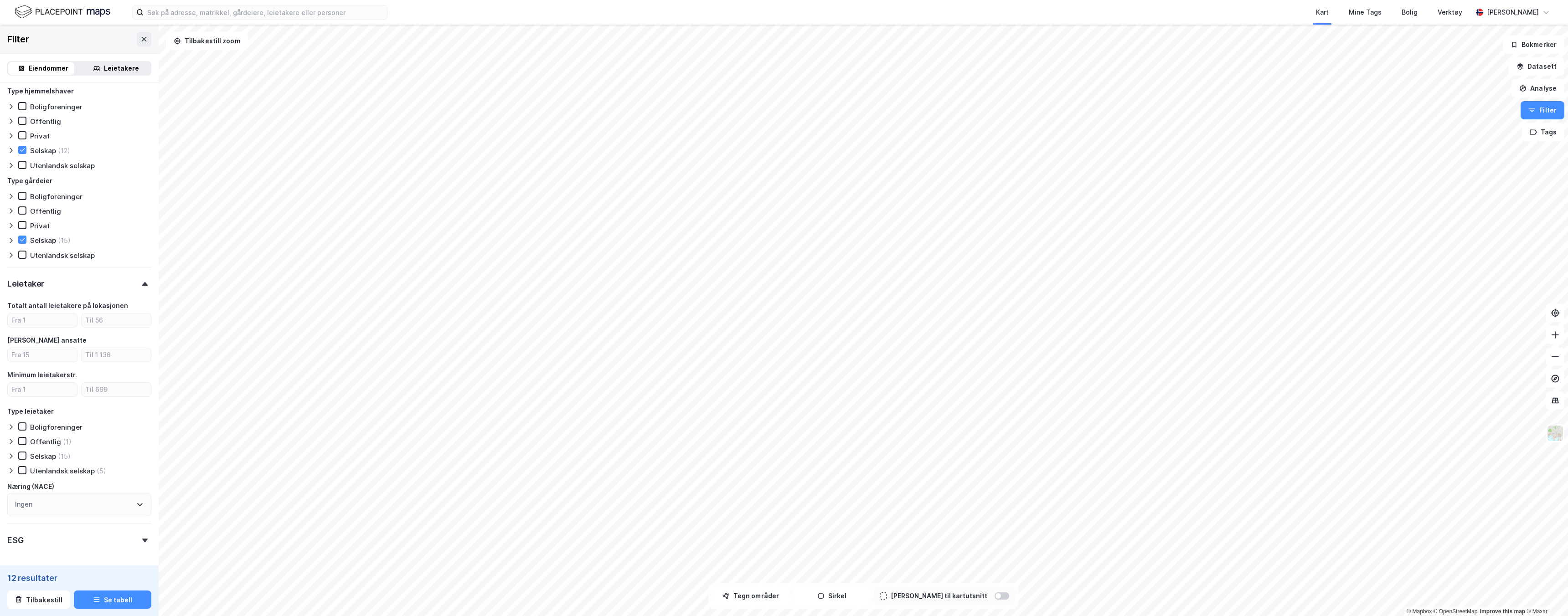
scroll to position [696, 0]
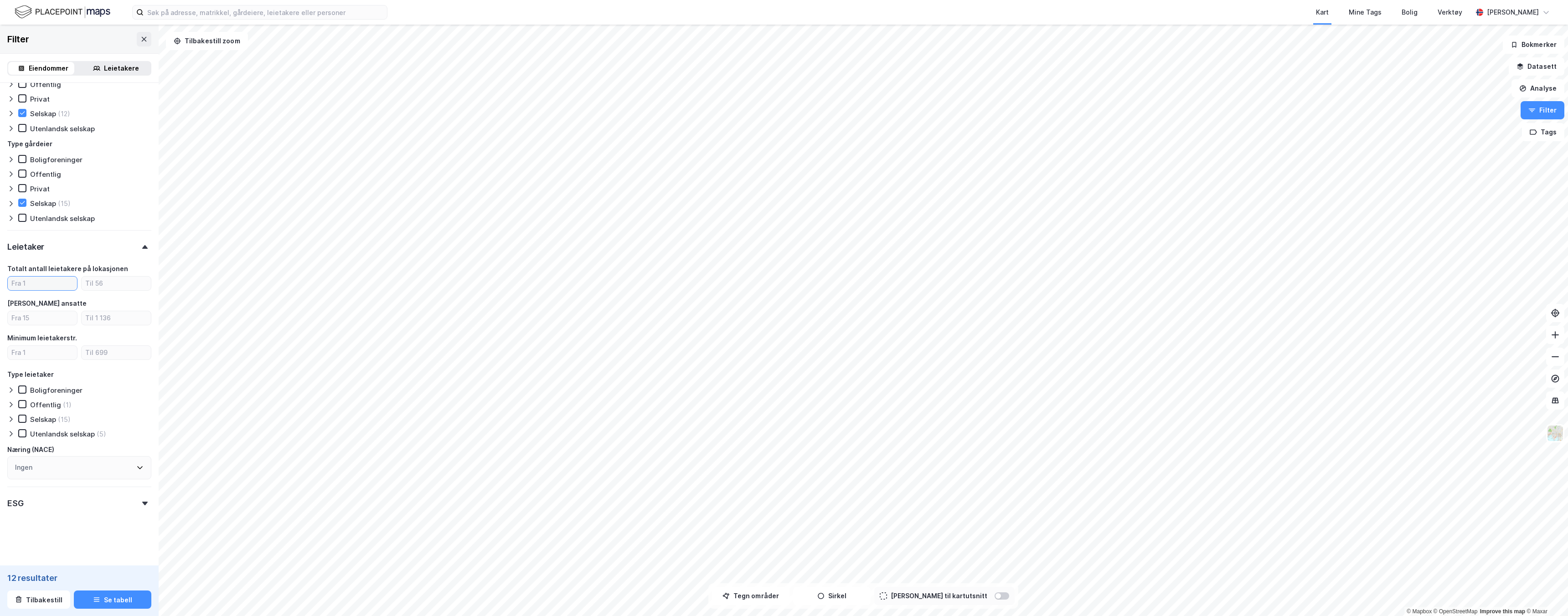
click at [38, 278] on input "number" at bounding box center [42, 284] width 69 height 14
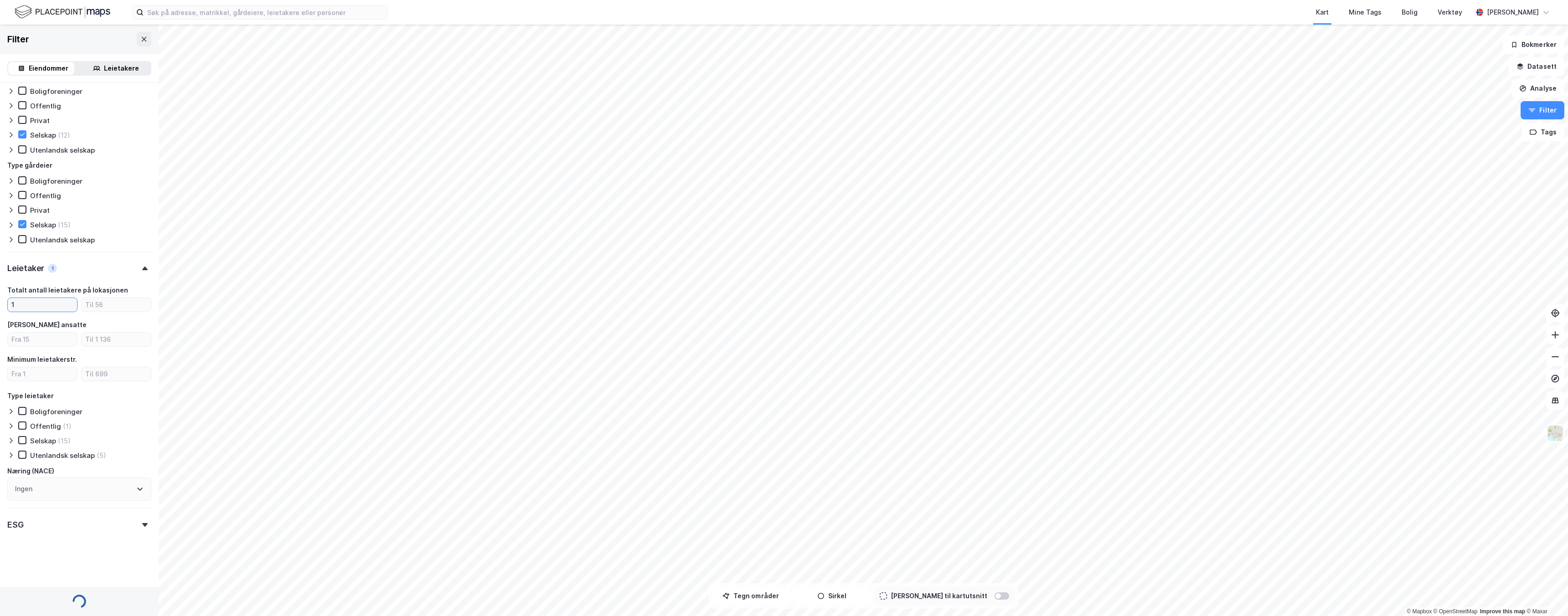
scroll to position [696, 0]
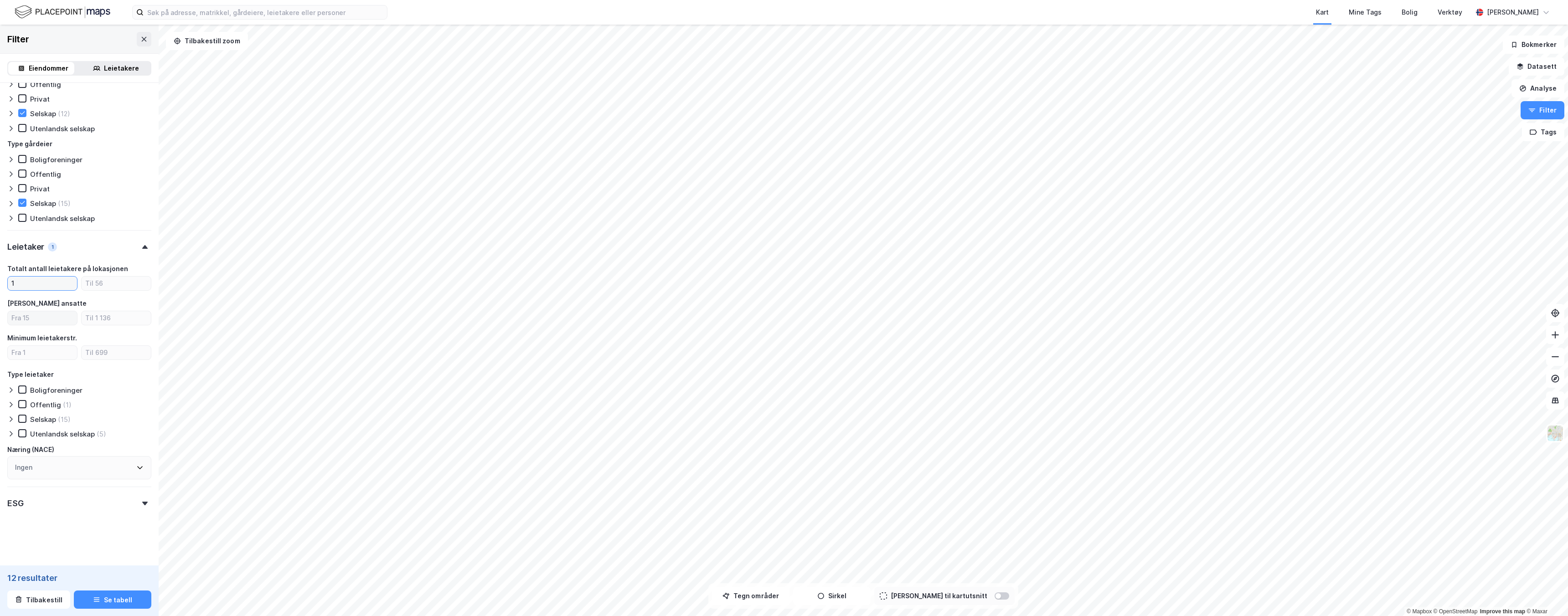
type input "1"
click at [43, 314] on input "number" at bounding box center [42, 318] width 69 height 14
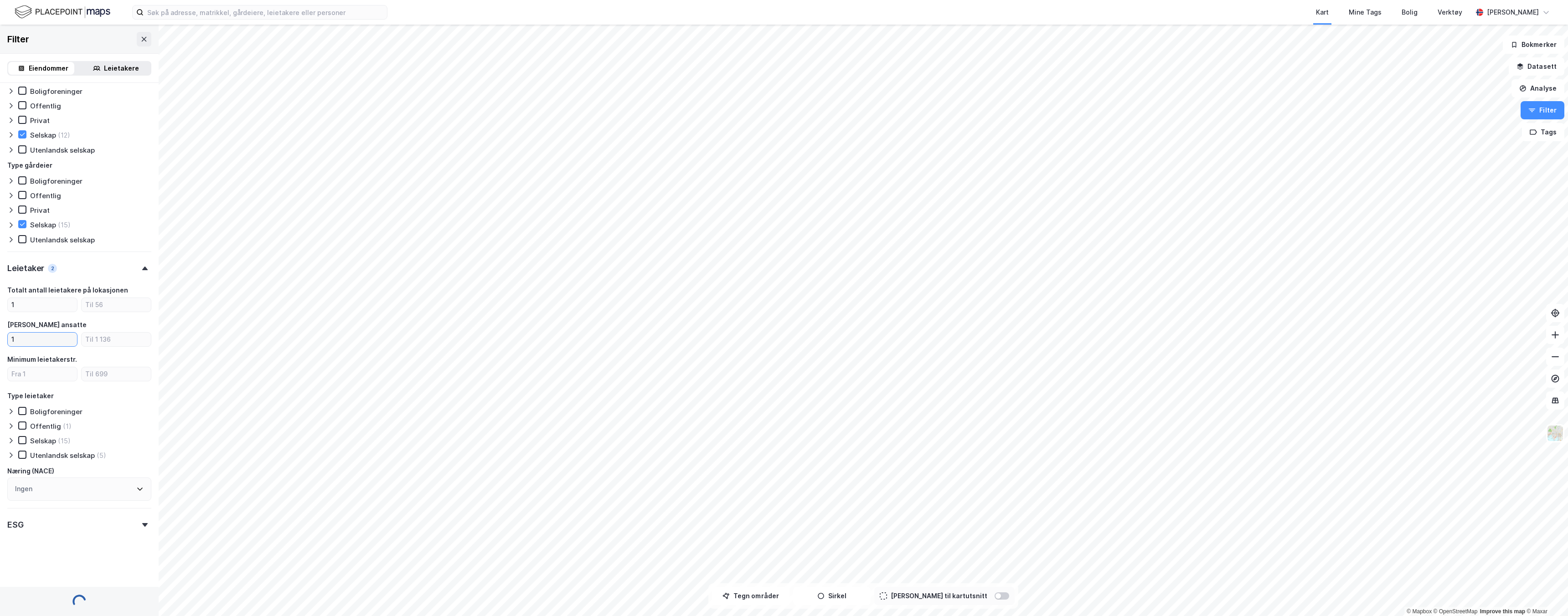
scroll to position [696, 0]
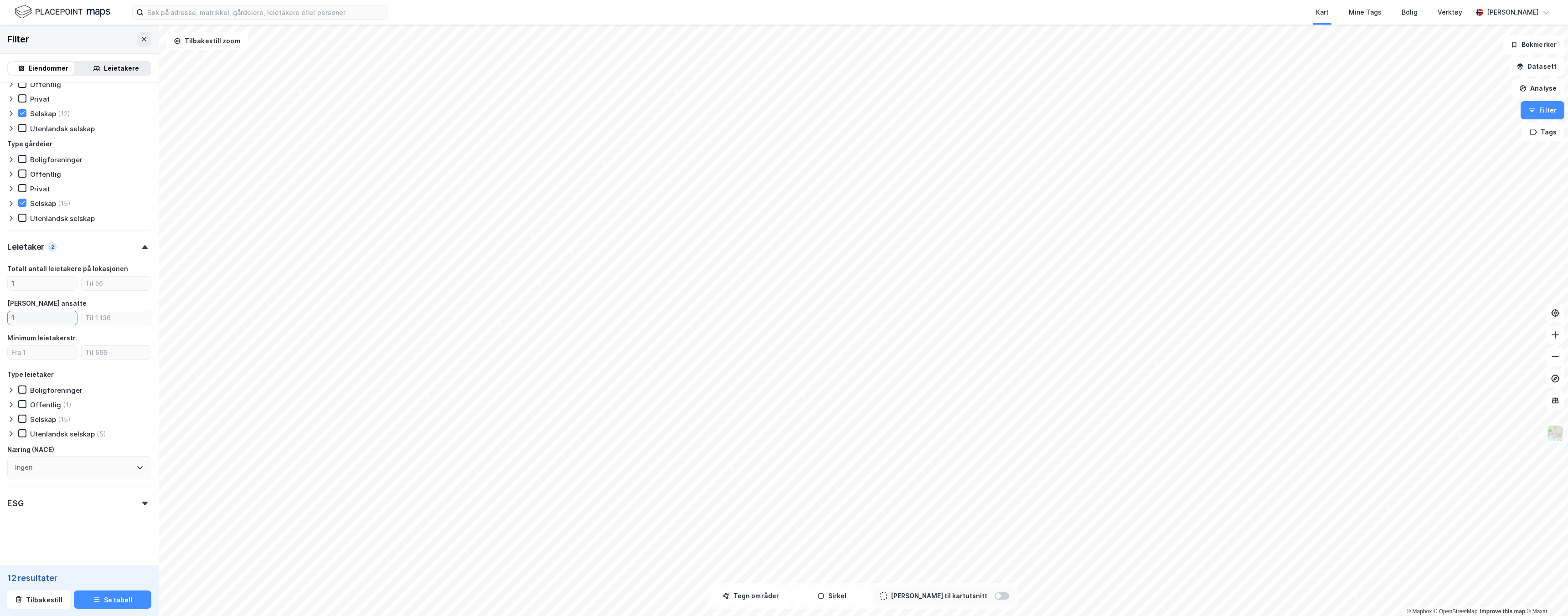
type input "1"
click at [44, 420] on div "Selskap" at bounding box center [43, 419] width 26 height 8
click at [88, 466] on div "Ingen" at bounding box center [79, 468] width 144 height 24
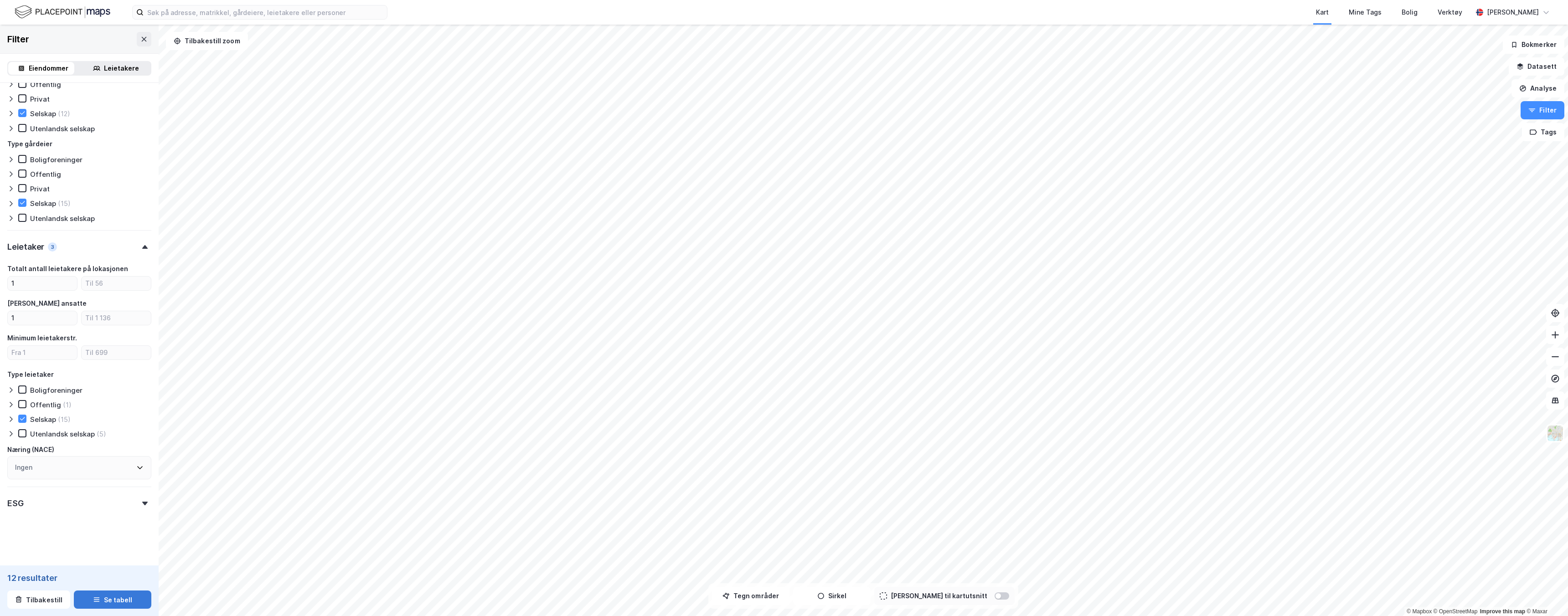
click at [123, 592] on button "Se tabell" at bounding box center [112, 600] width 78 height 18
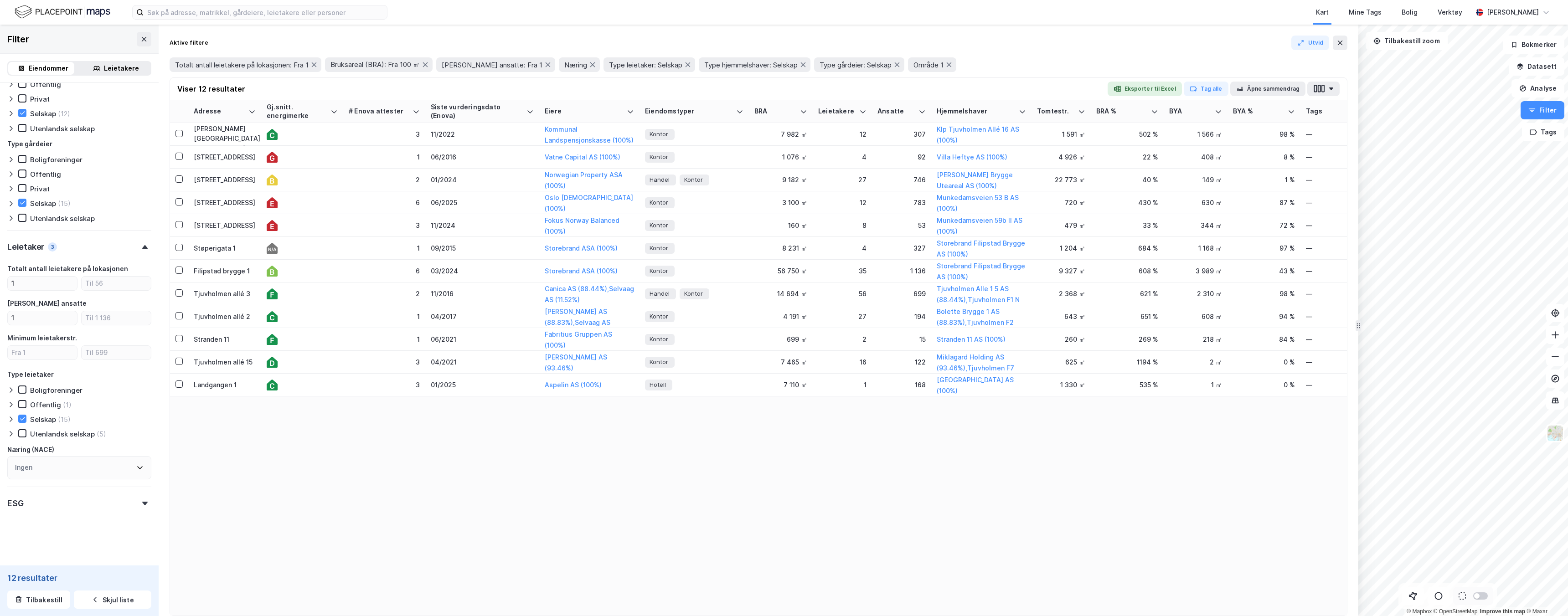
click at [1348, 327] on div "© Mapbox © OpenStreetMap Improve this map © Maxar Filter Eiendommer Leietakere …" at bounding box center [784, 321] width 1568 height 592
drag, startPoint x: 1356, startPoint y: 328, endPoint x: 1018, endPoint y: 334, distance: 338.1
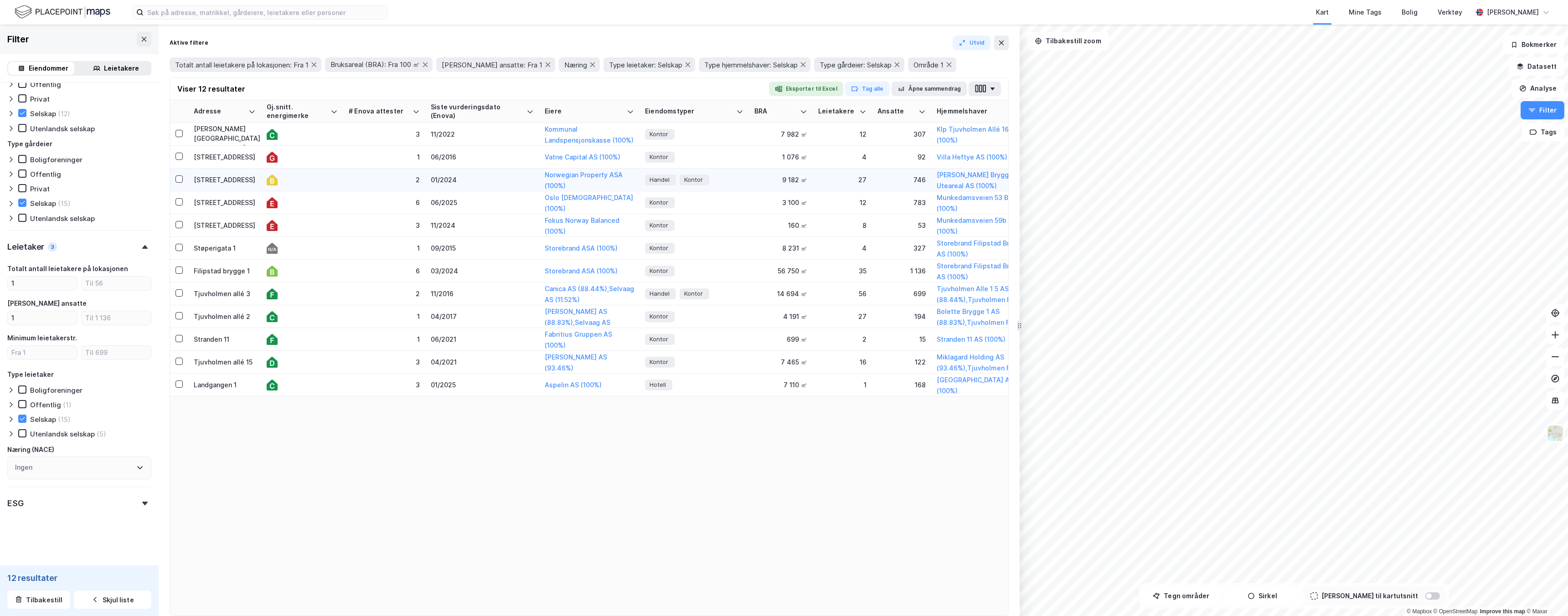
click at [469, 182] on div "01/2024" at bounding box center [482, 180] width 103 height 10
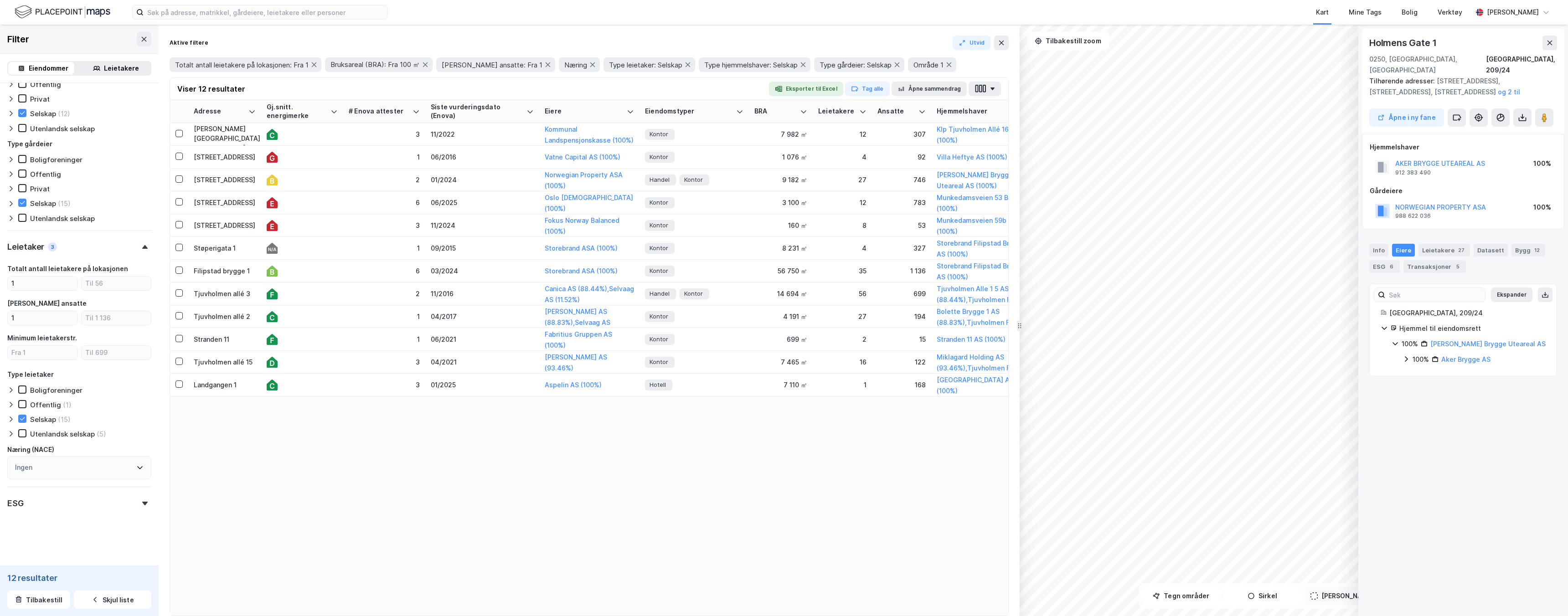
click at [937, 414] on div "© Mapbox © OpenStreetMap Improve this map © [GEOGRAPHIC_DATA][STREET_ADDRESS]/2…" at bounding box center [784, 321] width 1568 height 592
click at [1480, 111] on button at bounding box center [1478, 118] width 18 height 18
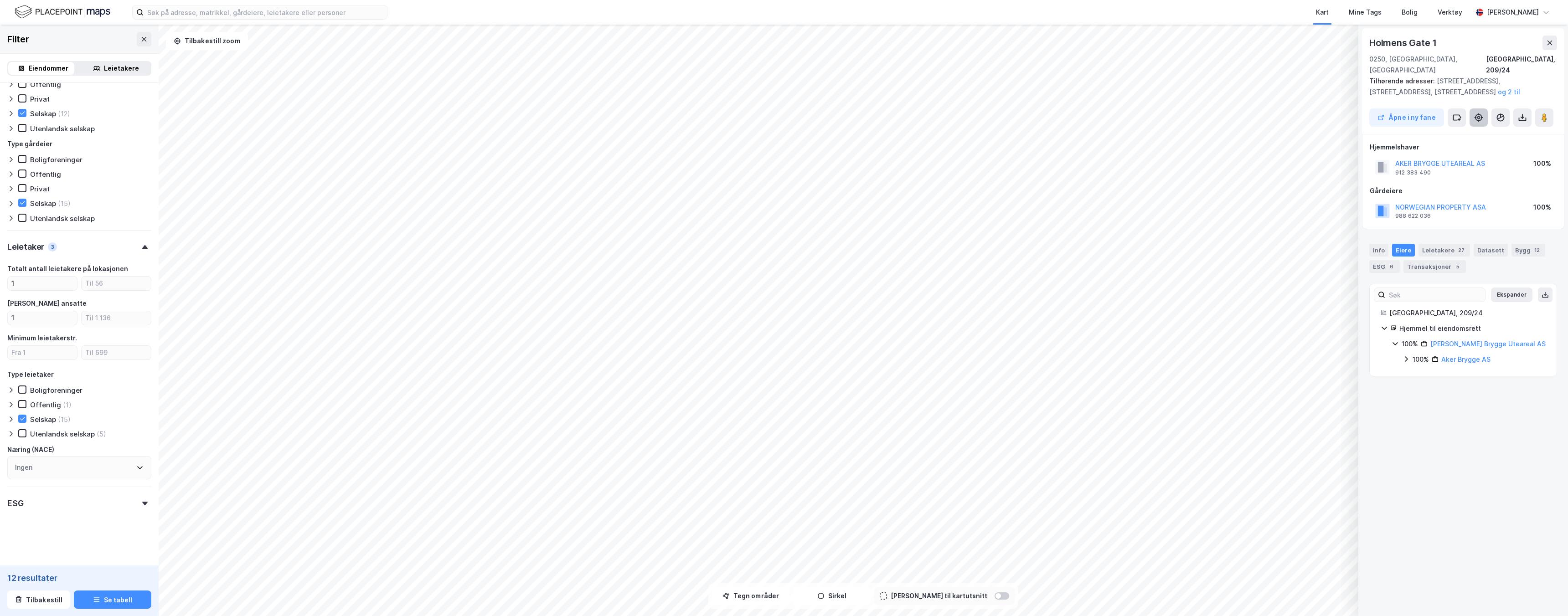
click at [1480, 111] on button at bounding box center [1478, 118] width 18 height 18
click at [1435, 244] on div "Leietakere 27" at bounding box center [1444, 250] width 52 height 13
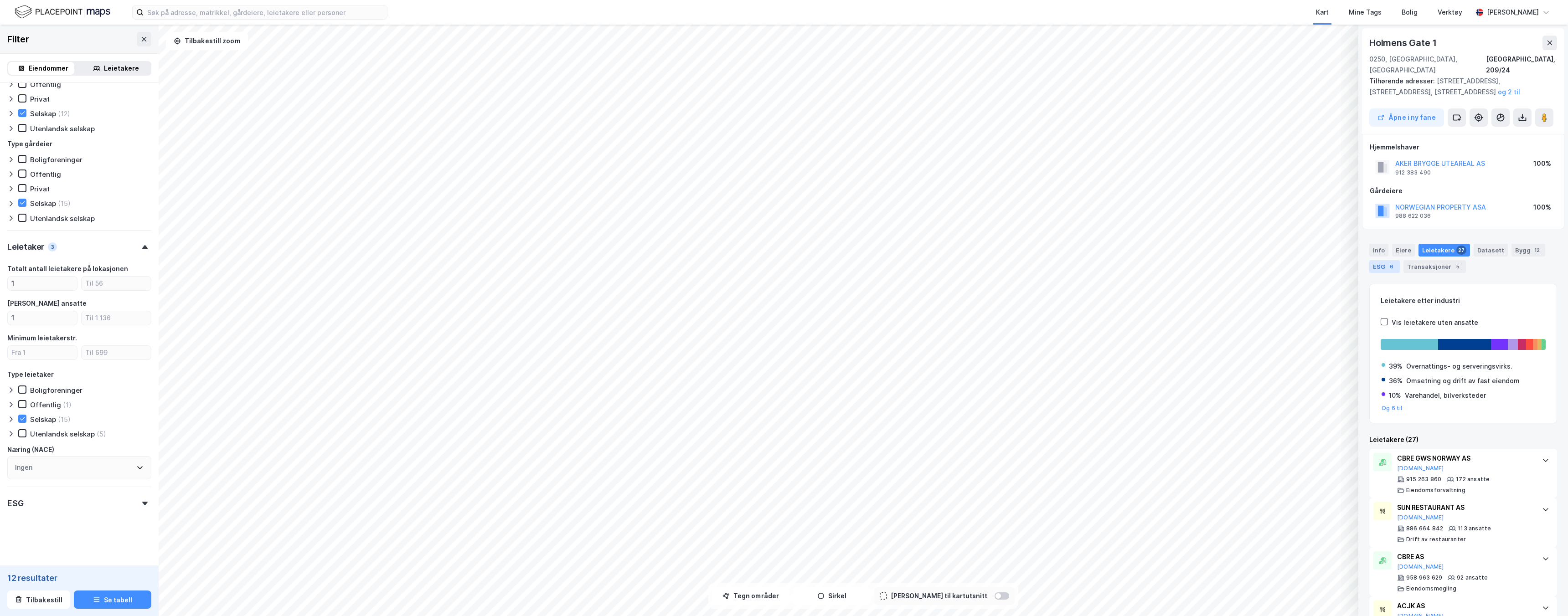
click at [1392, 262] on div "6" at bounding box center [1392, 267] width 9 height 9
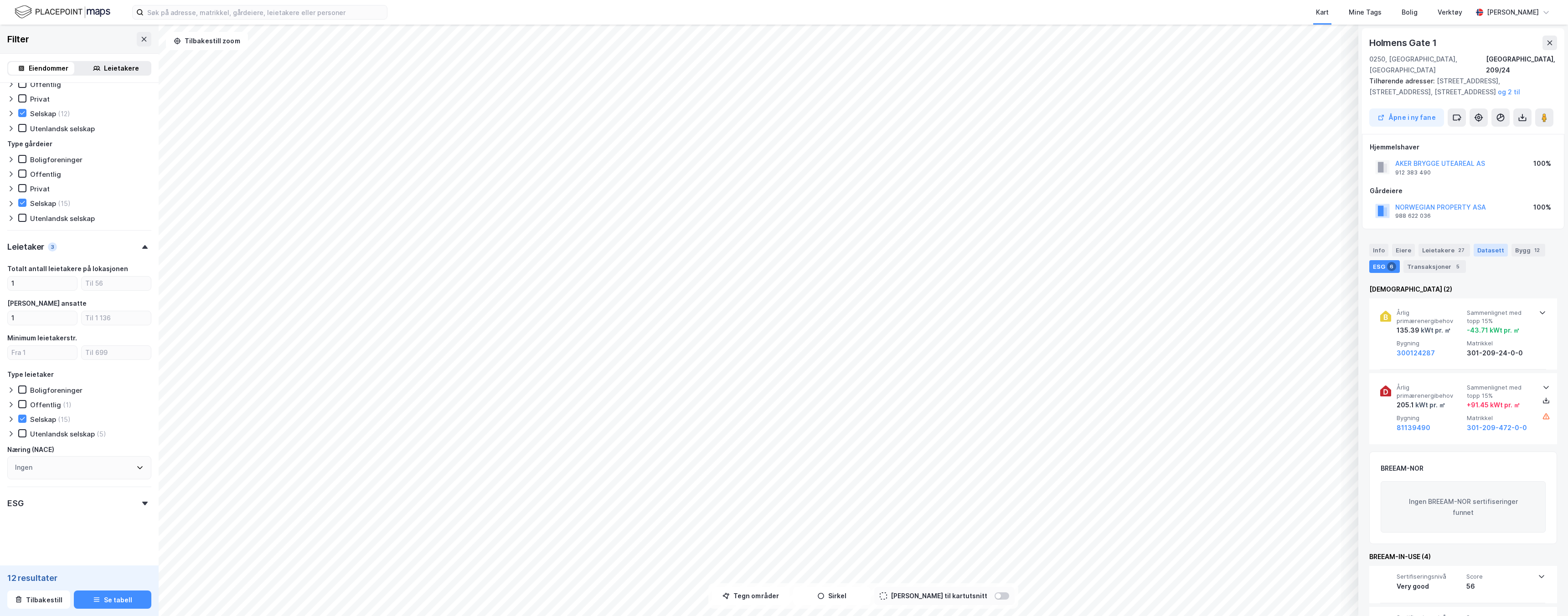
click at [1492, 244] on div "Datasett" at bounding box center [1491, 250] width 34 height 13
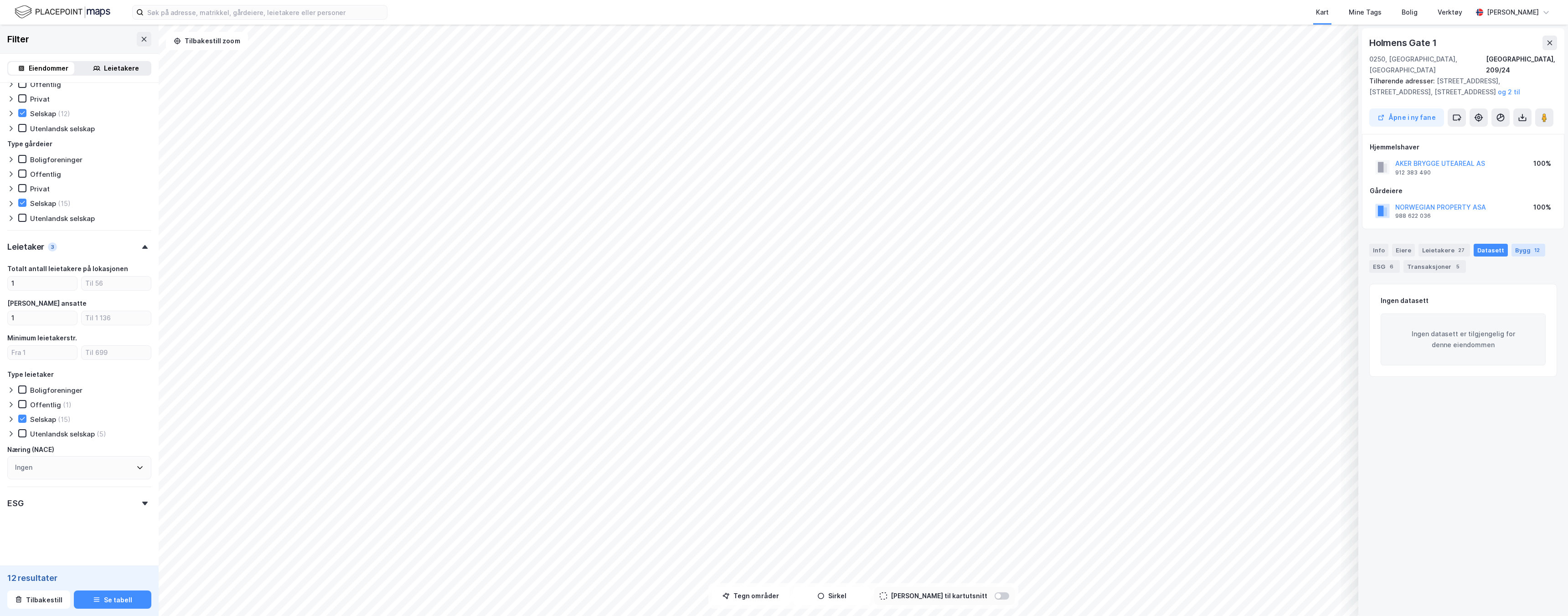
click at [1513, 244] on div "Bygg 12" at bounding box center [1529, 250] width 34 height 13
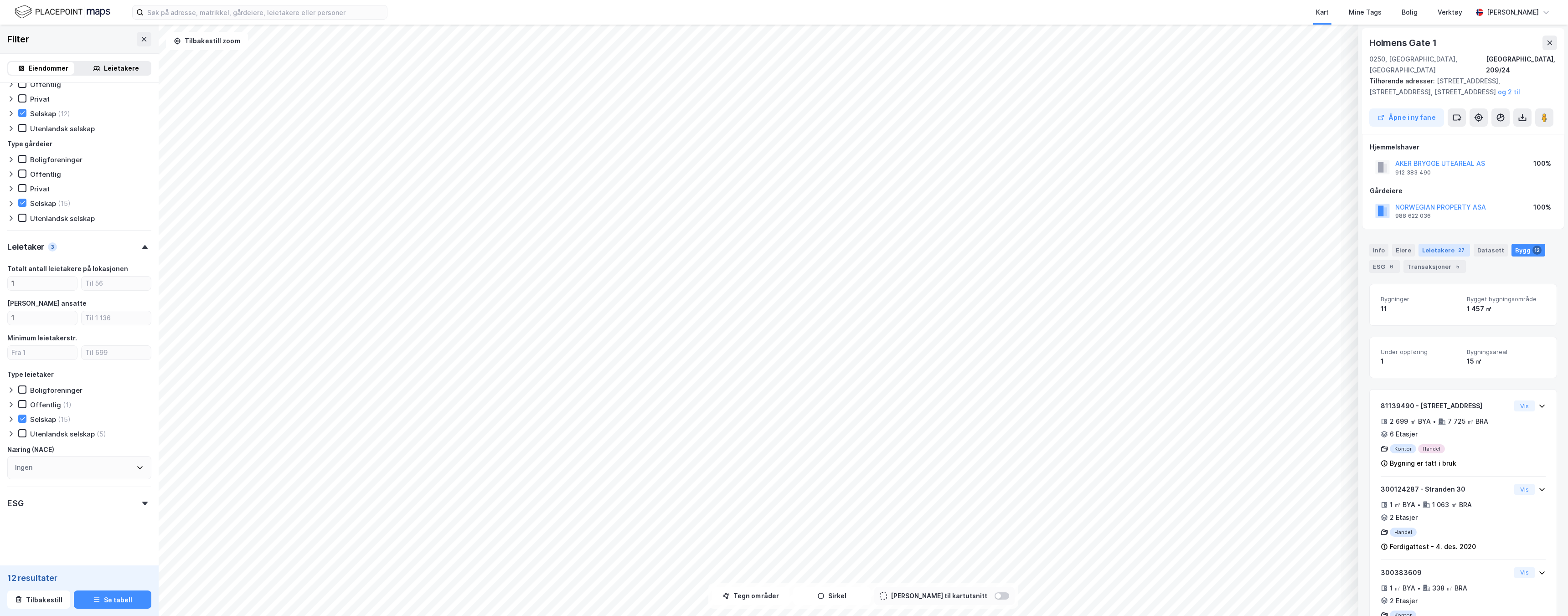
click at [1433, 244] on div "Leietakere 27" at bounding box center [1444, 250] width 52 height 13
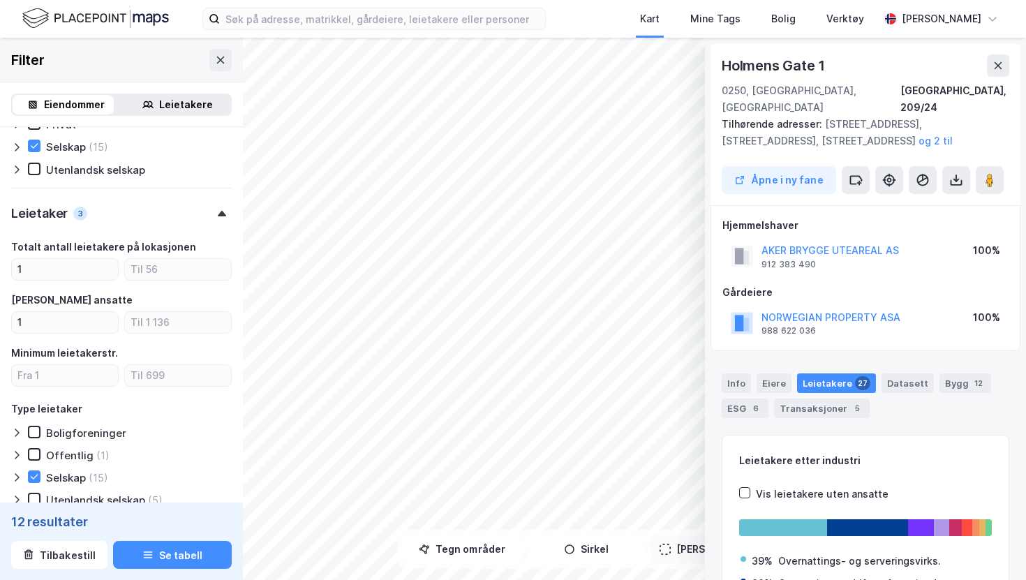
scroll to position [1233, 0]
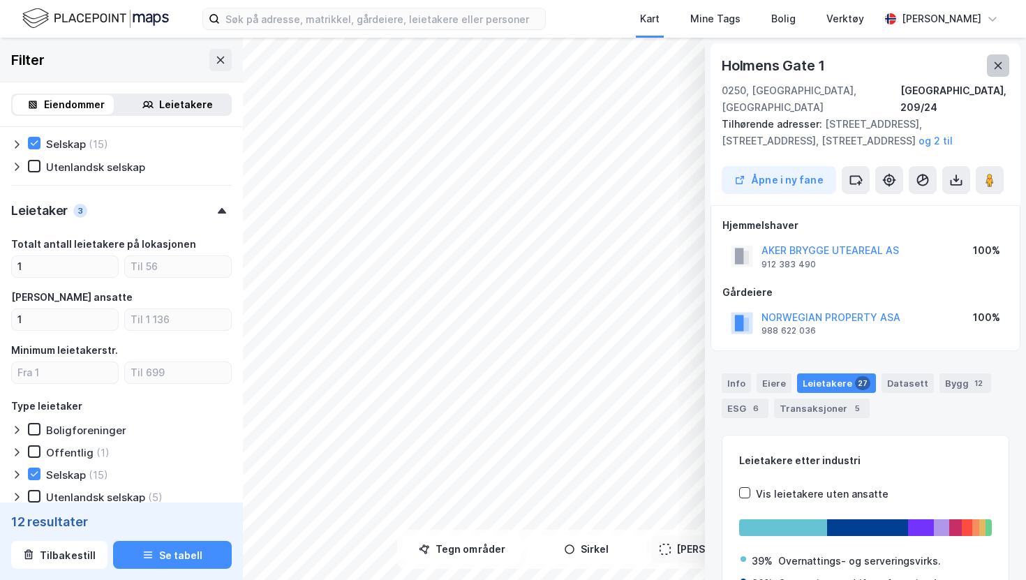
click at [998, 67] on icon at bounding box center [997, 65] width 11 height 11
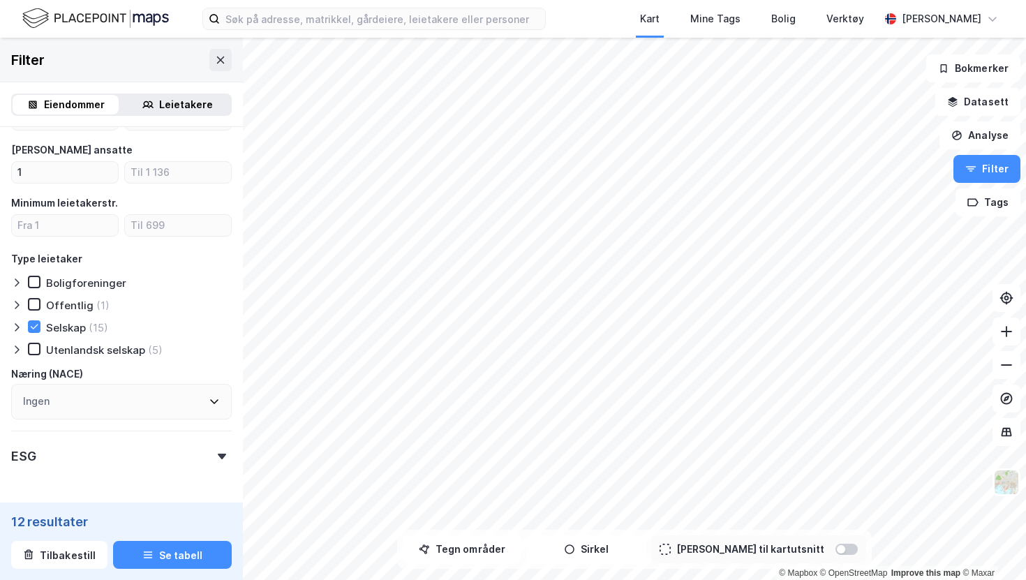
scroll to position [1429, 0]
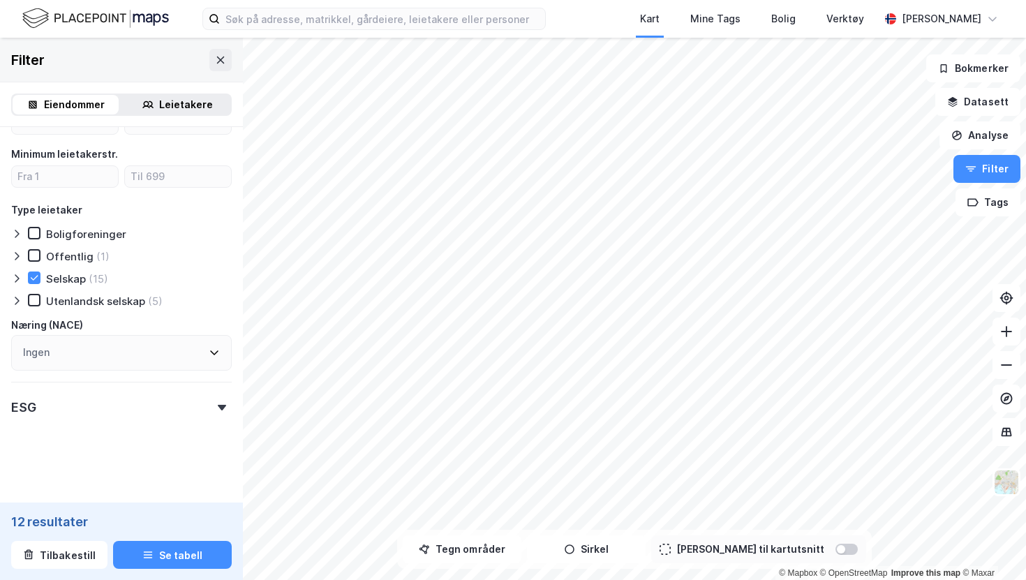
click at [30, 270] on div "Totalt antall leietakere på lokasjonen 1 Antall ansatte 1 Minimum leietakerstr.…" at bounding box center [121, 205] width 220 height 331
click at [37, 276] on icon at bounding box center [35, 277] width 8 height 5
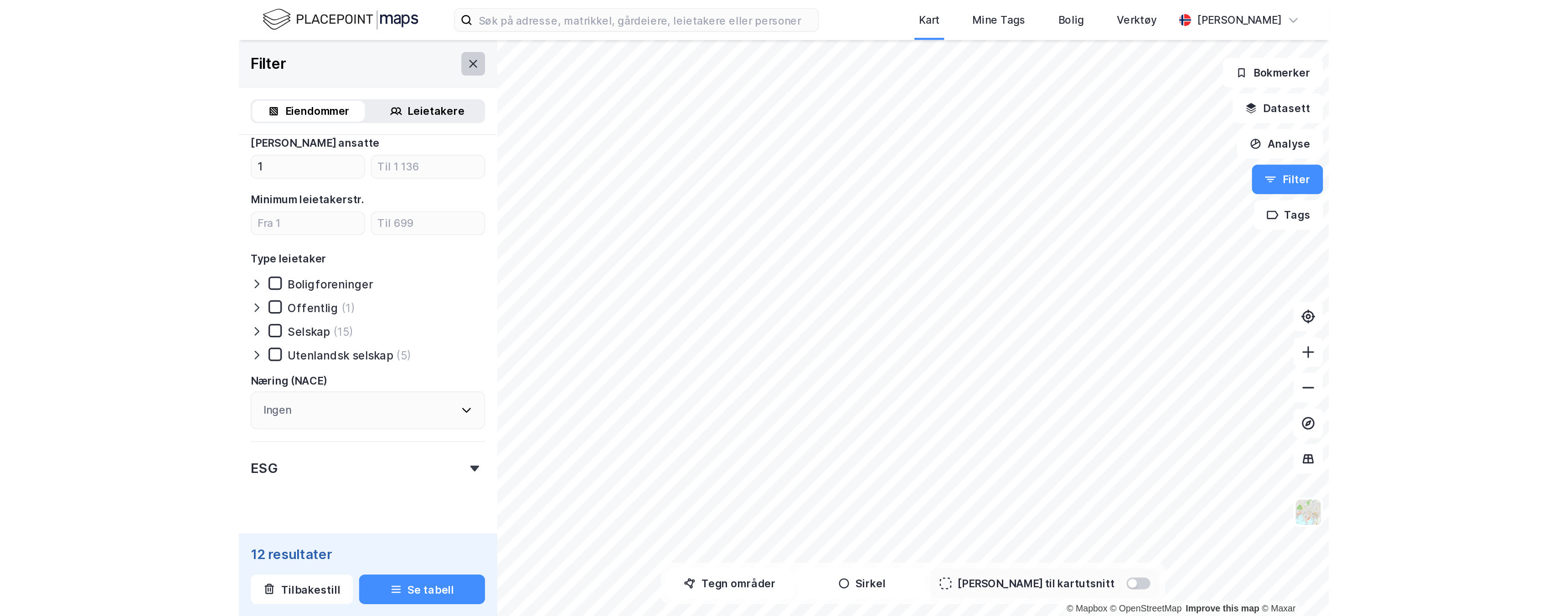
scroll to position [933, 0]
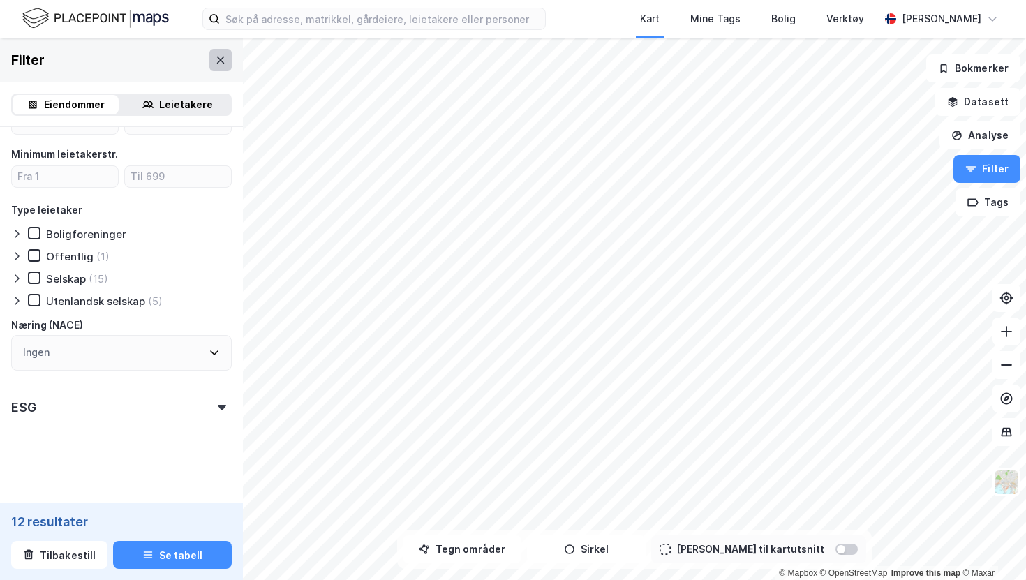
click at [220, 57] on icon at bounding box center [220, 59] width 11 height 11
